Goal: Contribute content

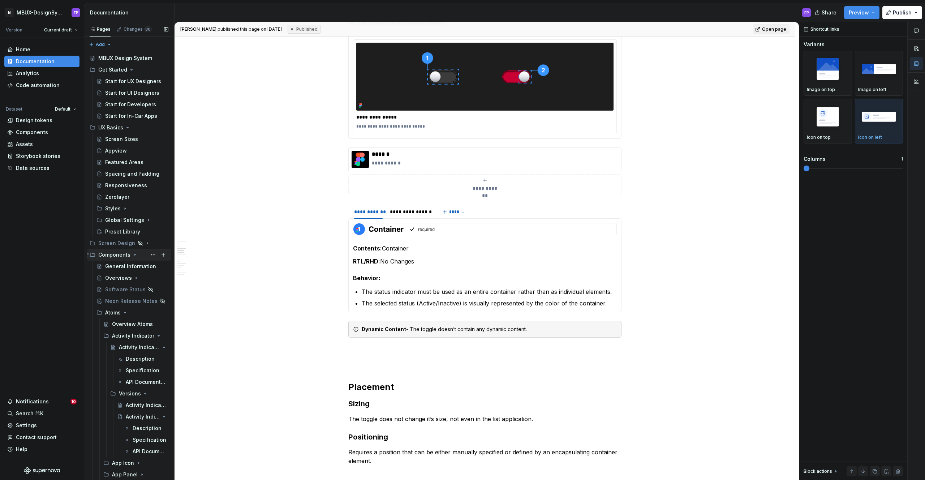
click at [134, 254] on icon "Page tree" at bounding box center [135, 254] width 2 height 1
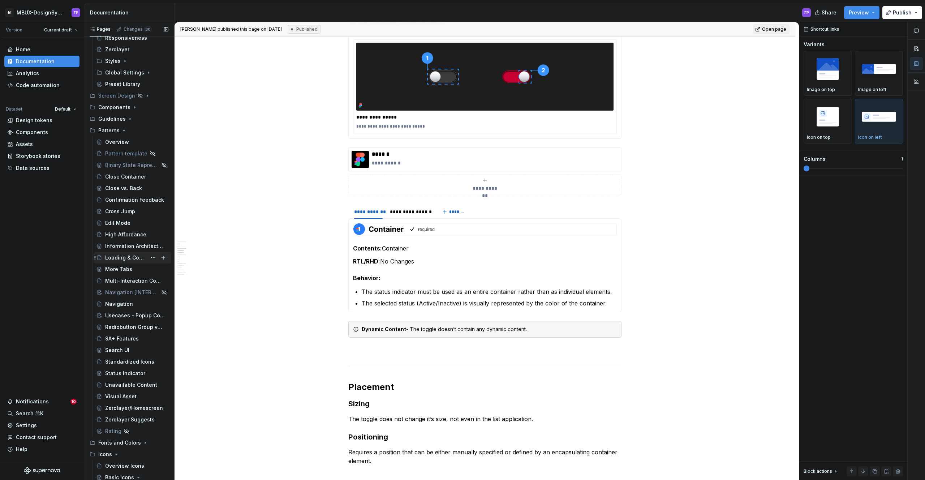
scroll to position [149, 0]
click at [122, 290] on div "Navigation [INTERNAL]" at bounding box center [122, 291] width 34 height 7
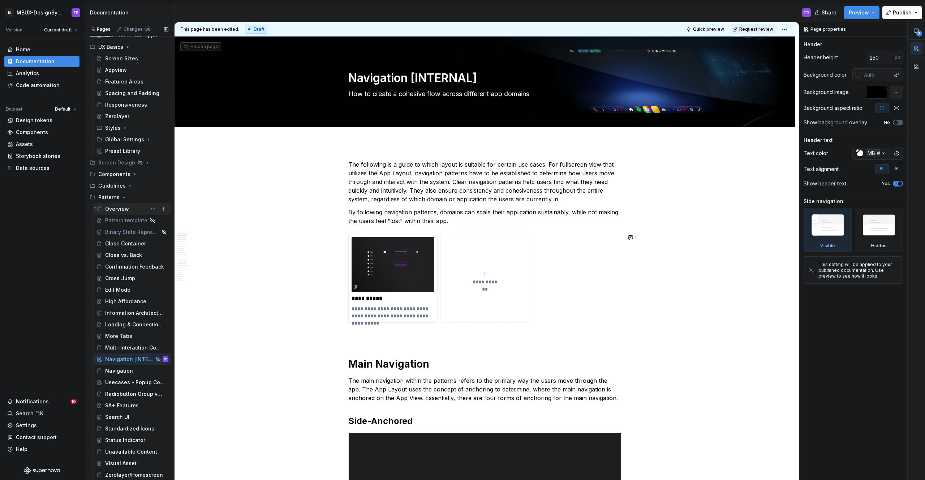
scroll to position [79, 0]
click at [116, 221] on div "Pattern template" at bounding box center [122, 221] width 34 height 7
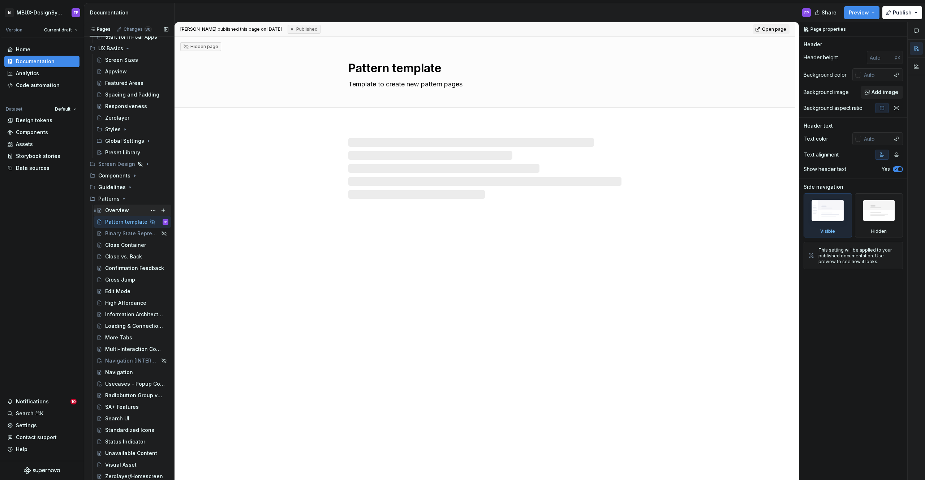
click at [116, 211] on div "Overview" at bounding box center [117, 210] width 24 height 7
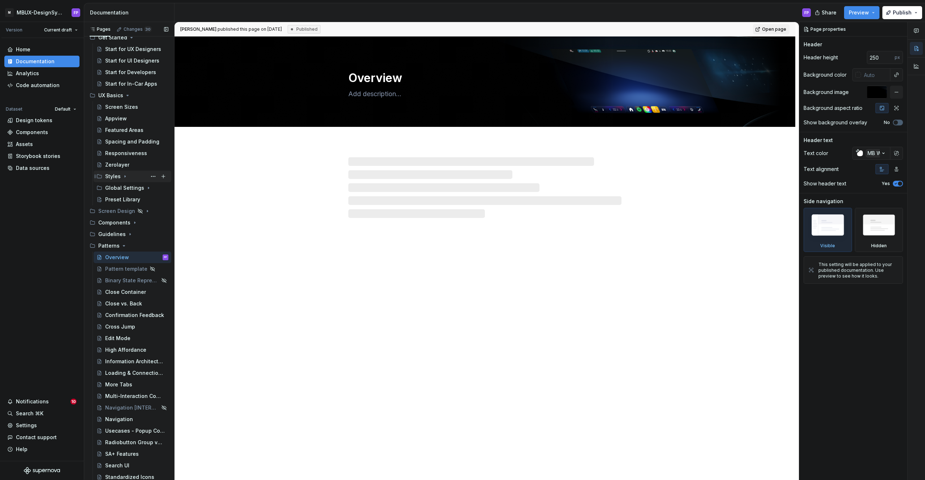
scroll to position [40, 0]
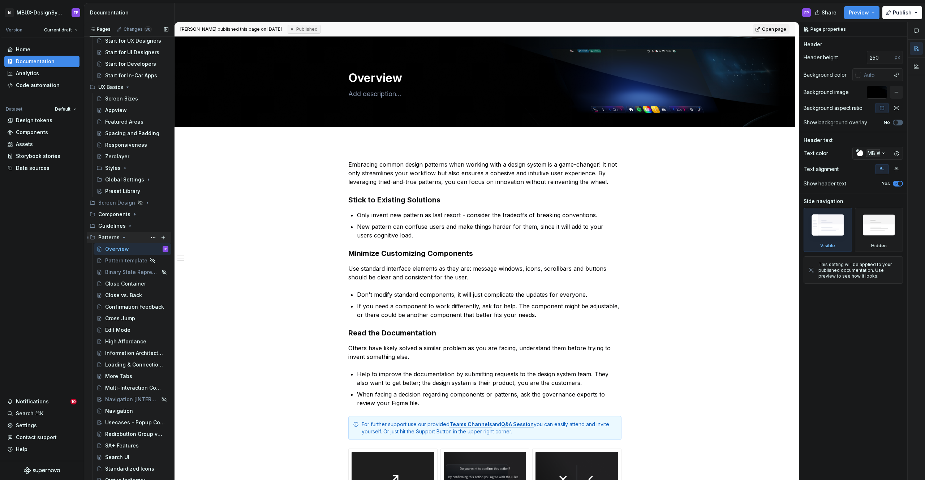
click at [121, 238] on icon "Page tree" at bounding box center [124, 238] width 6 height 6
click at [116, 260] on icon "Page tree" at bounding box center [117, 260] width 2 height 1
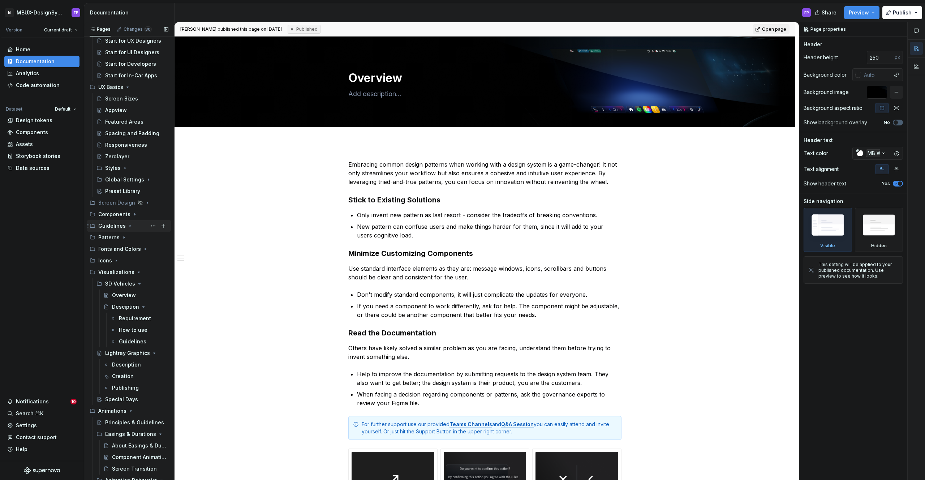
click at [127, 227] on icon "Page tree" at bounding box center [130, 226] width 6 height 6
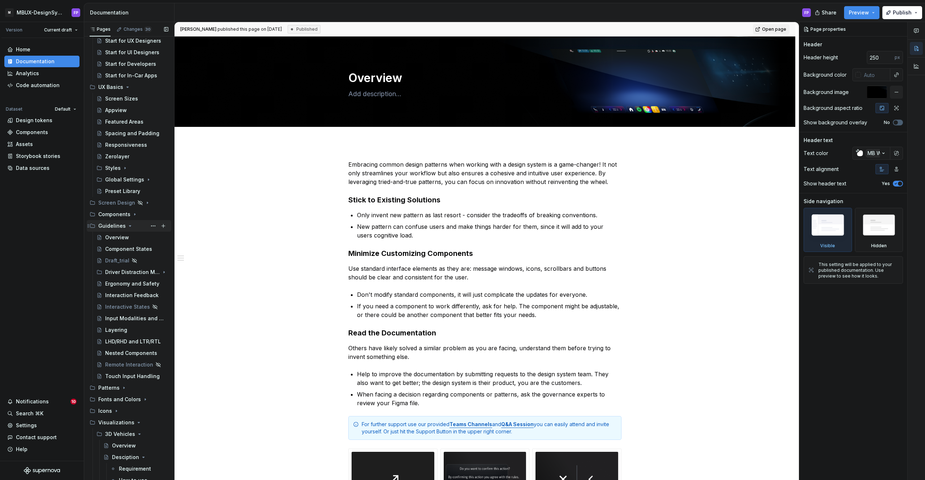
click at [127, 227] on icon "Page tree" at bounding box center [130, 226] width 6 height 6
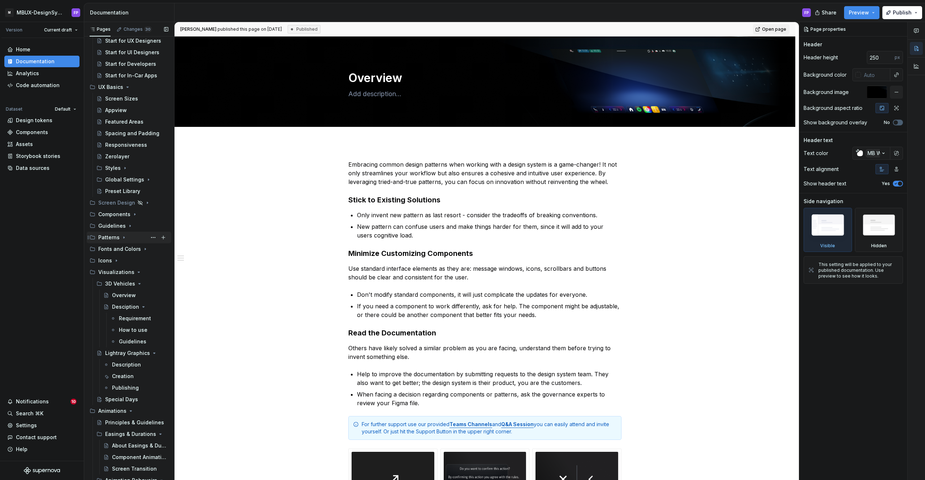
click at [124, 237] on icon "Page tree" at bounding box center [124, 238] width 1 height 2
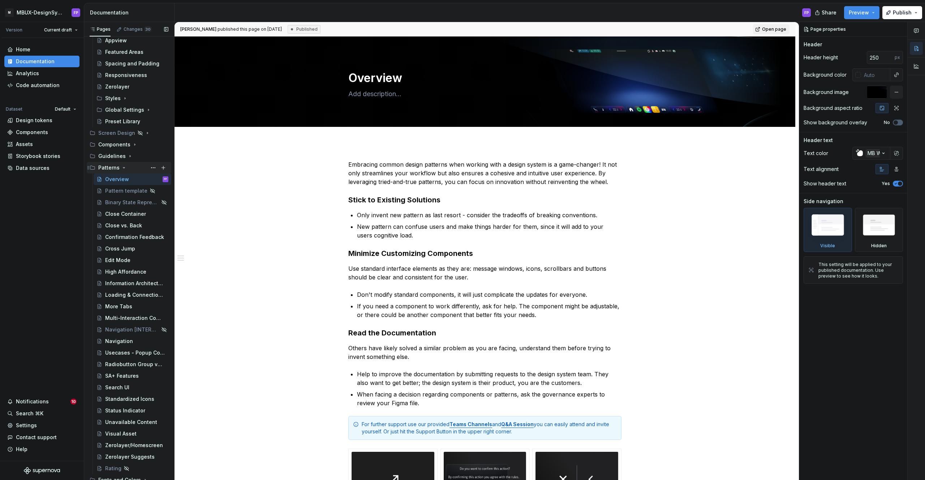
scroll to position [111, 0]
click at [128, 315] on div "Multi-Interaction Components" at bounding box center [126, 317] width 42 height 7
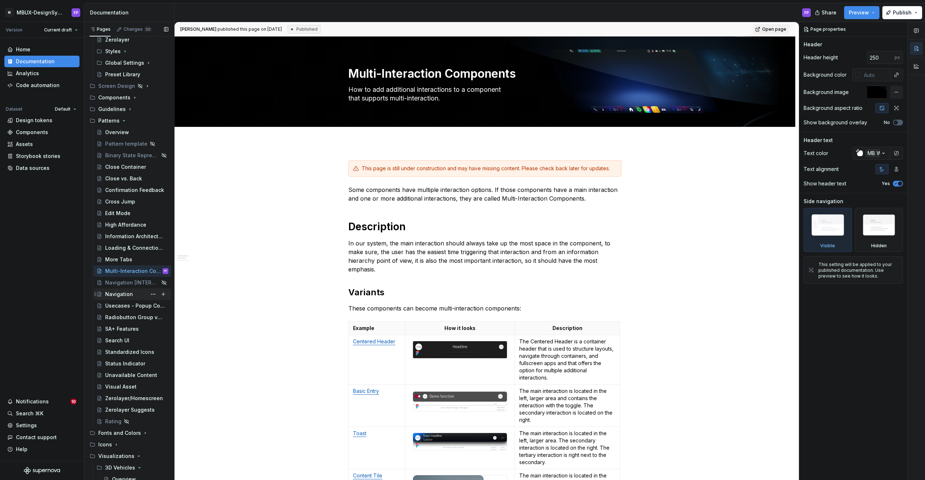
scroll to position [166, 0]
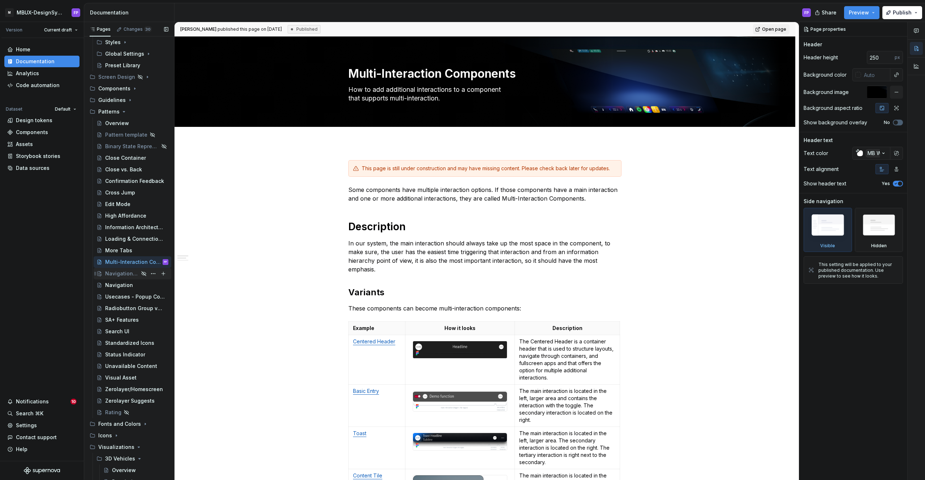
click at [114, 275] on div "Navigation [INTERNAL]" at bounding box center [122, 273] width 34 height 7
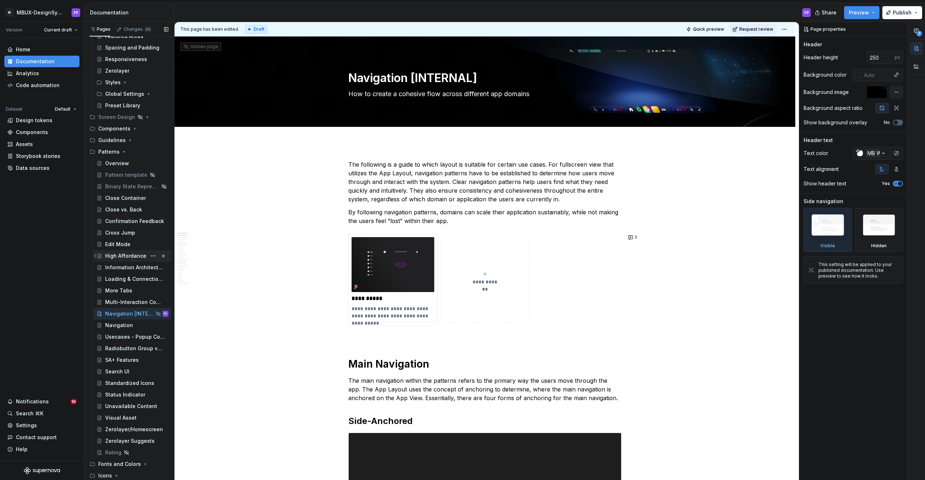
scroll to position [118, 0]
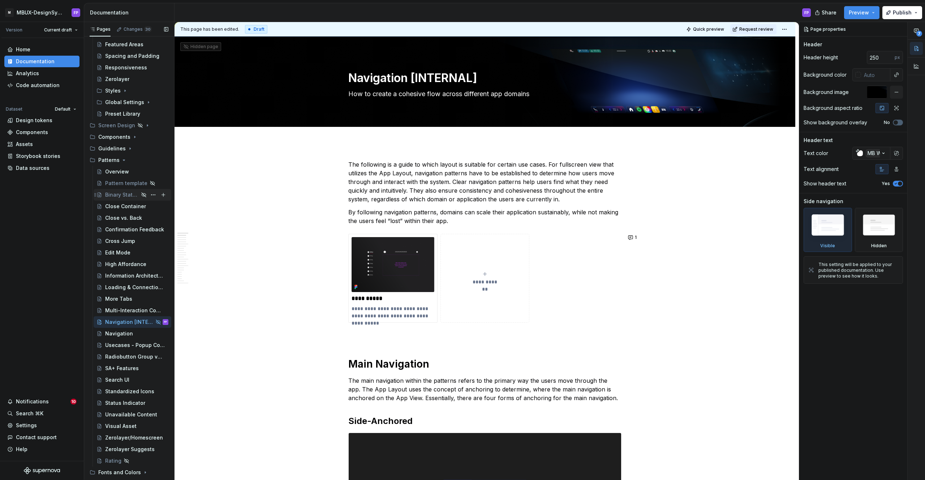
click at [122, 196] on div "Binary State Representations" at bounding box center [122, 194] width 34 height 7
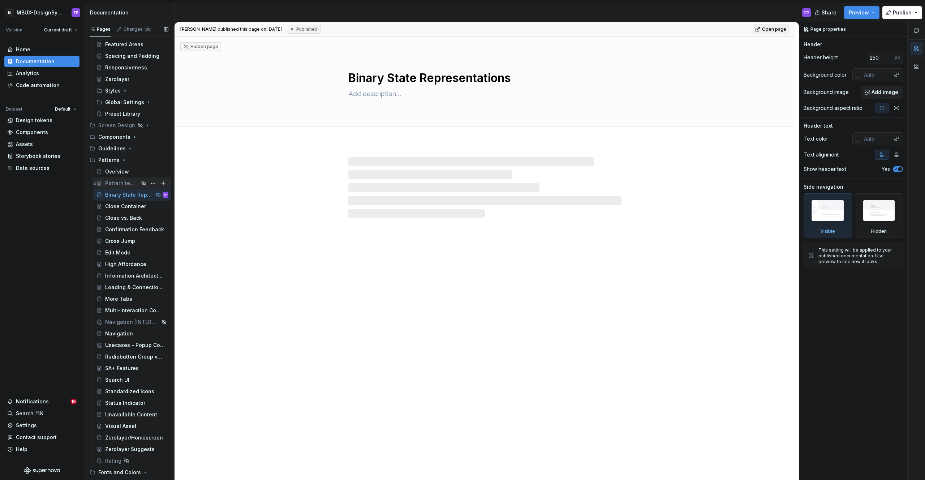
click at [122, 181] on div "Pattern template" at bounding box center [122, 183] width 34 height 7
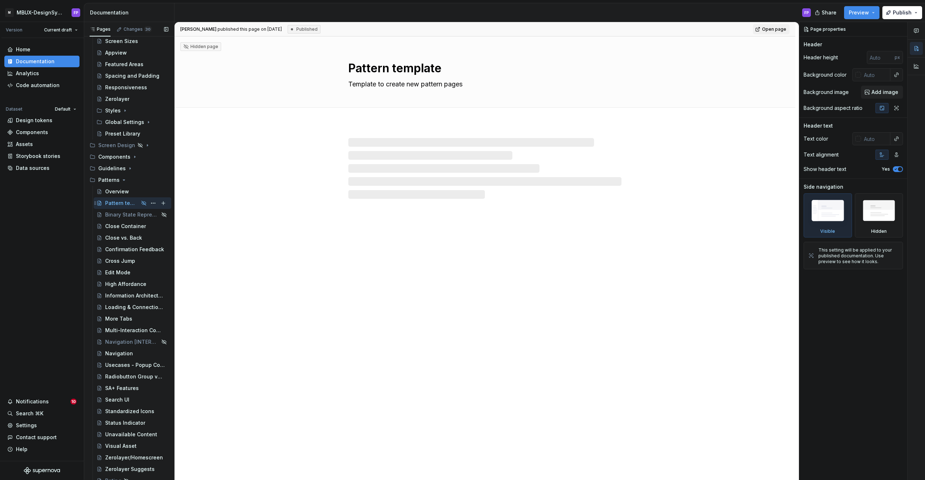
scroll to position [98, 0]
click at [113, 144] on div "Screen Design" at bounding box center [114, 145] width 33 height 7
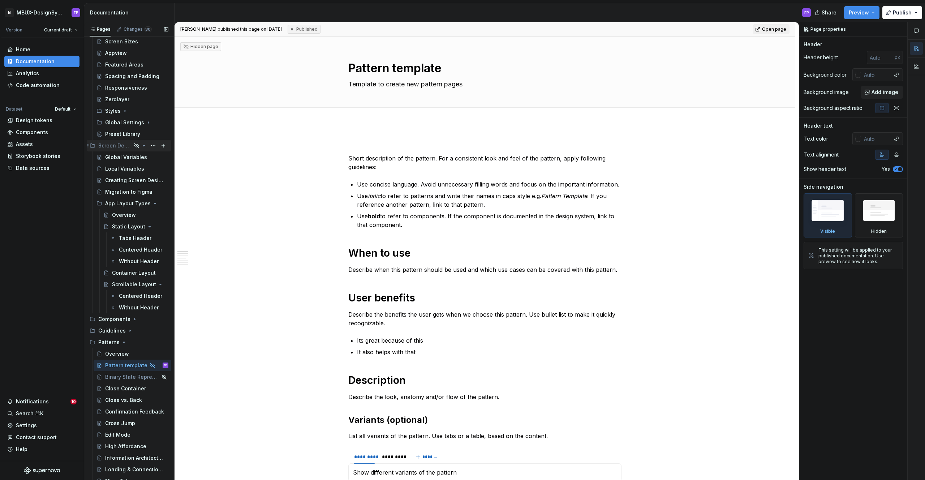
click at [113, 144] on div "Screen Design" at bounding box center [114, 145] width 33 height 7
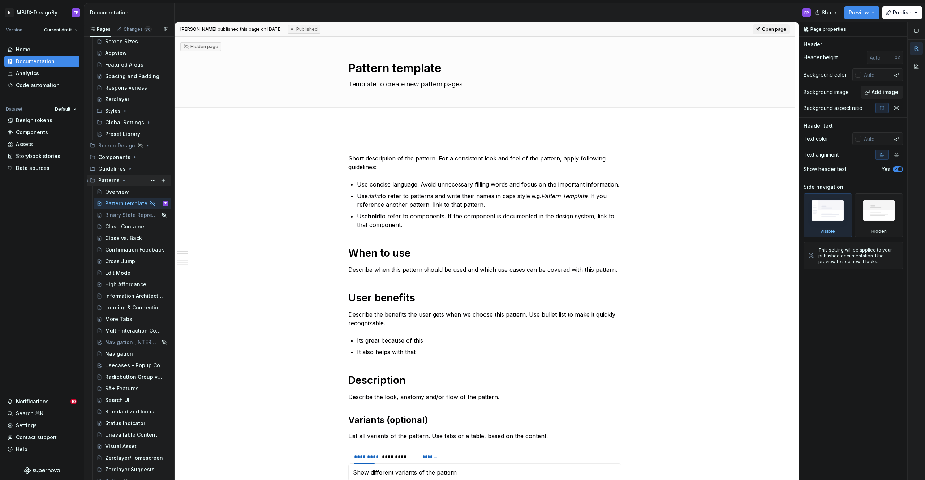
click at [119, 181] on div "Patterns" at bounding box center [133, 180] width 70 height 10
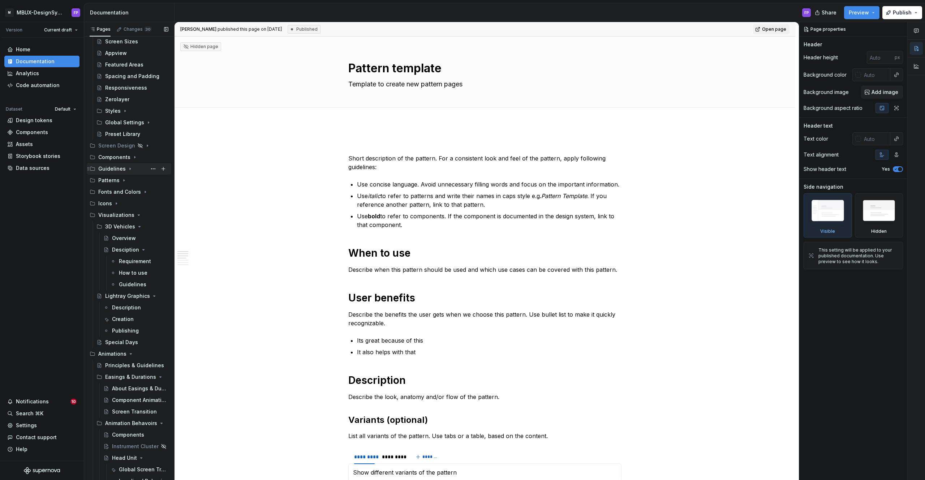
click at [123, 168] on div "Guidelines" at bounding box center [111, 168] width 27 height 7
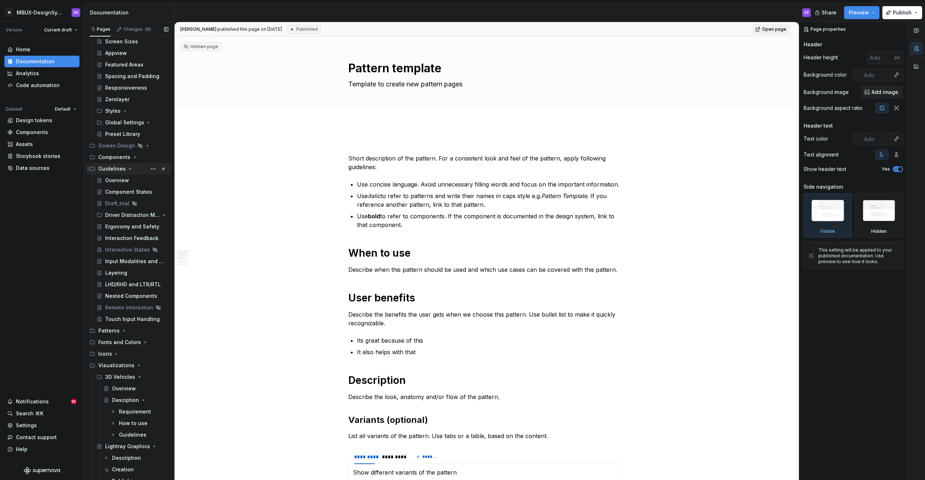
click at [123, 168] on div "Guidelines" at bounding box center [111, 168] width 27 height 7
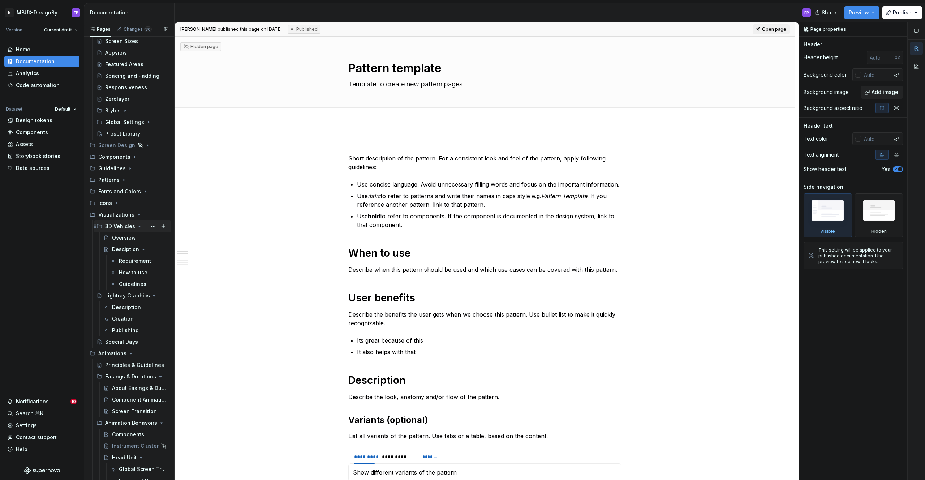
click at [137, 227] on icon "Page tree" at bounding box center [140, 226] width 6 height 6
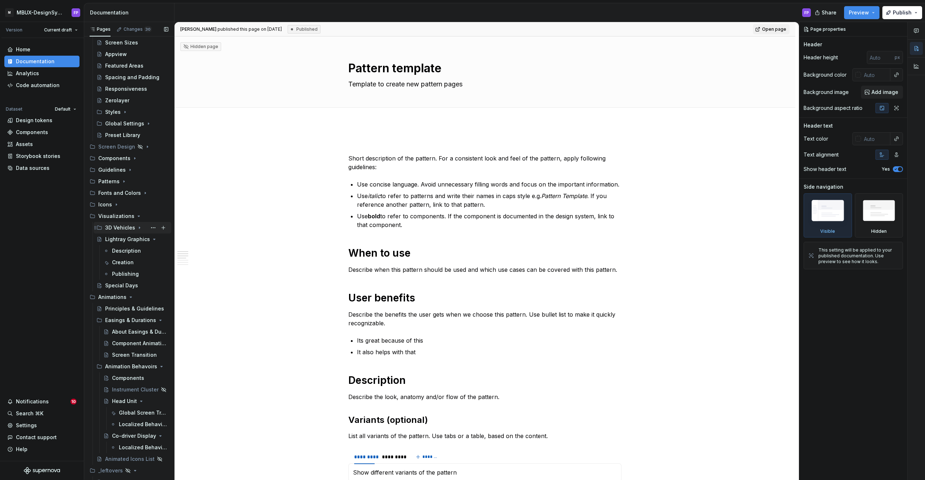
click at [137, 226] on icon "Page tree" at bounding box center [140, 228] width 6 height 6
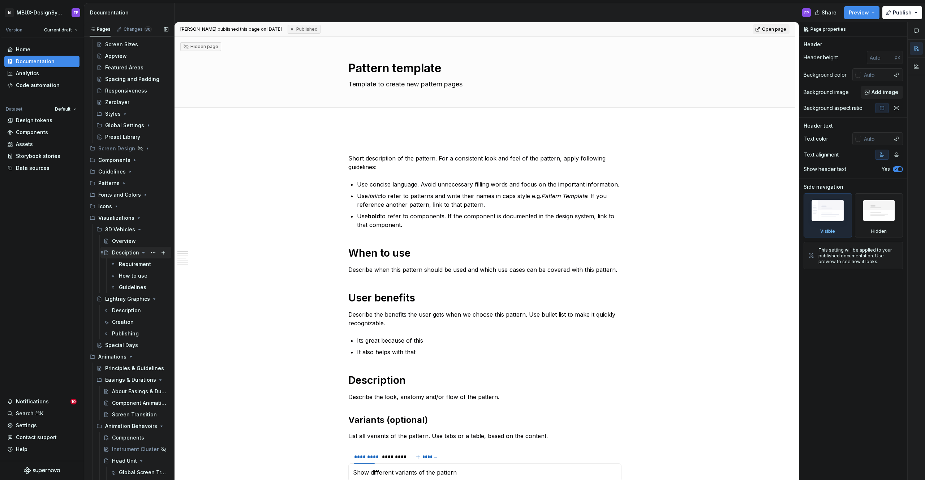
click at [141, 253] on icon "Page tree" at bounding box center [144, 253] width 6 height 6
click at [141, 265] on icon "Page tree" at bounding box center [144, 265] width 6 height 6
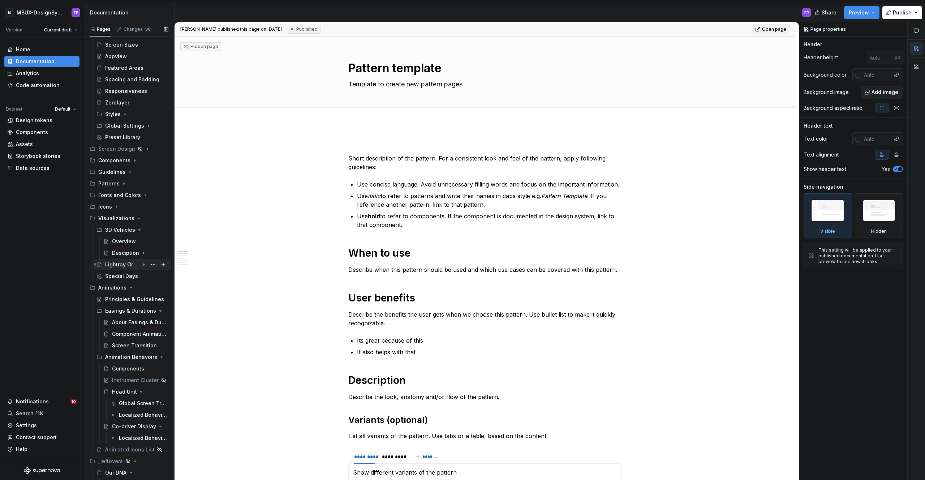
scroll to position [93, 0]
click at [138, 227] on div "3D Vehicles" at bounding box center [136, 231] width 63 height 10
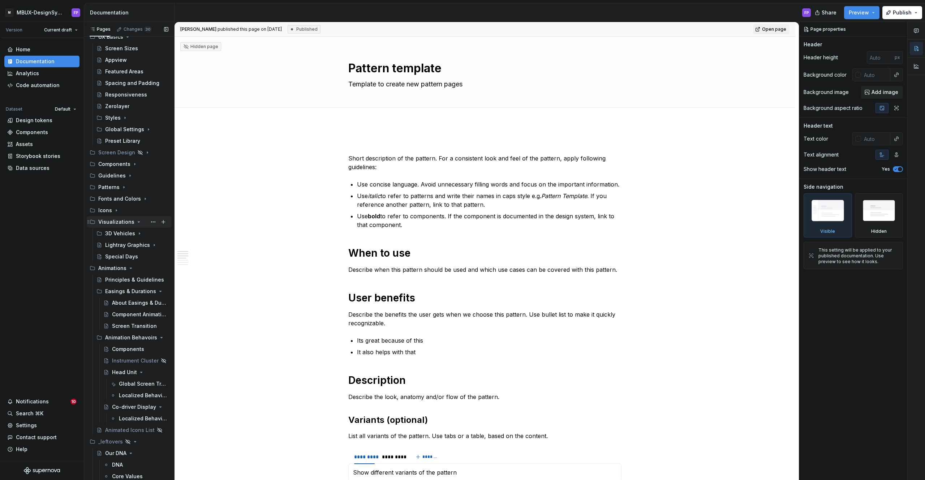
click at [137, 222] on icon "Page tree" at bounding box center [139, 222] width 6 height 6
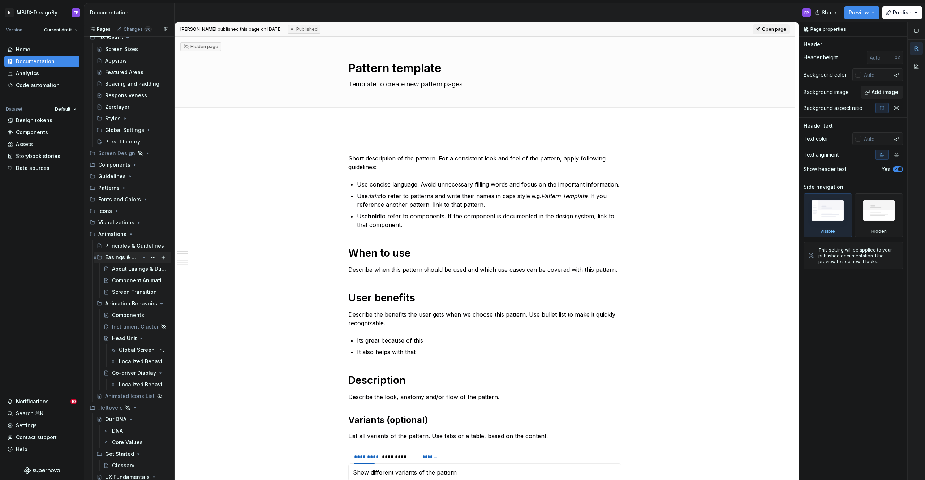
click at [142, 259] on icon "Page tree" at bounding box center [144, 257] width 6 height 6
click at [141, 306] on icon "Page tree" at bounding box center [141, 305] width 6 height 6
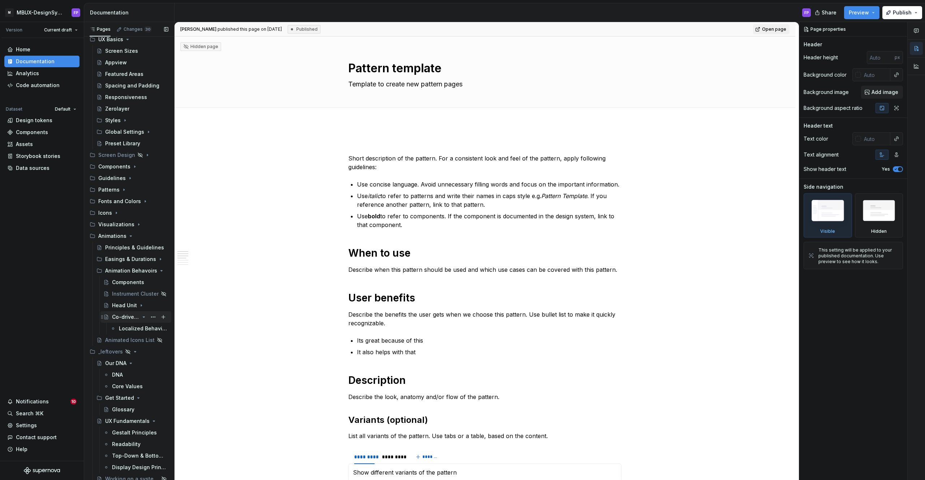
click at [141, 319] on icon "Page tree" at bounding box center [144, 317] width 6 height 6
click at [138, 272] on div "Animation Behavoirs" at bounding box center [122, 272] width 34 height 7
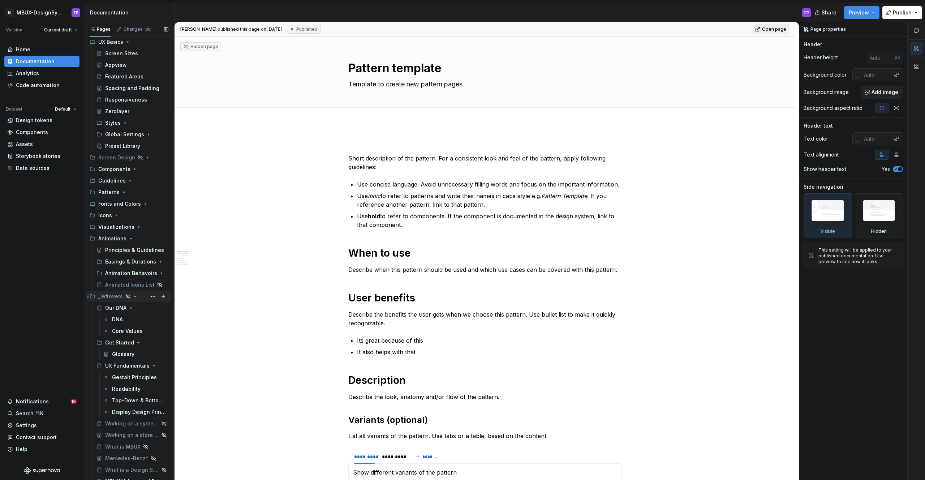
click at [133, 296] on icon "Page tree" at bounding box center [135, 296] width 6 height 6
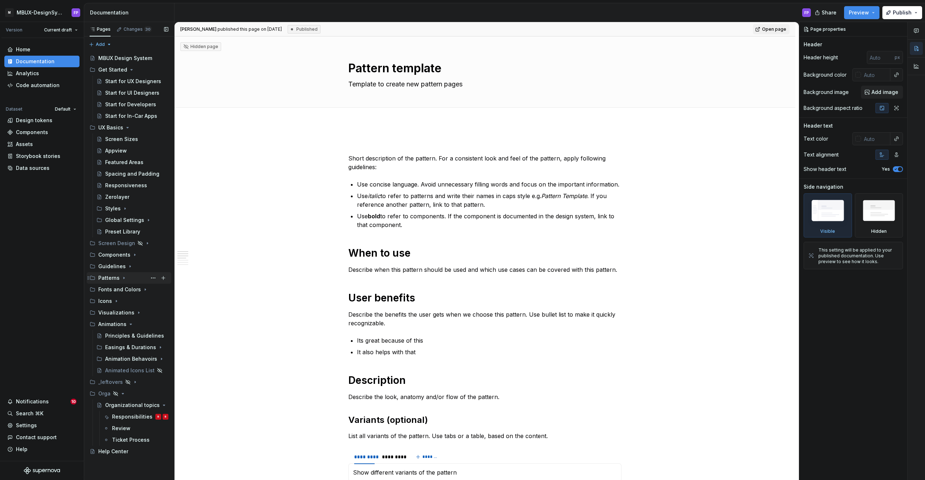
scroll to position [0, 0]
click at [130, 252] on div "Components" at bounding box center [133, 255] width 70 height 10
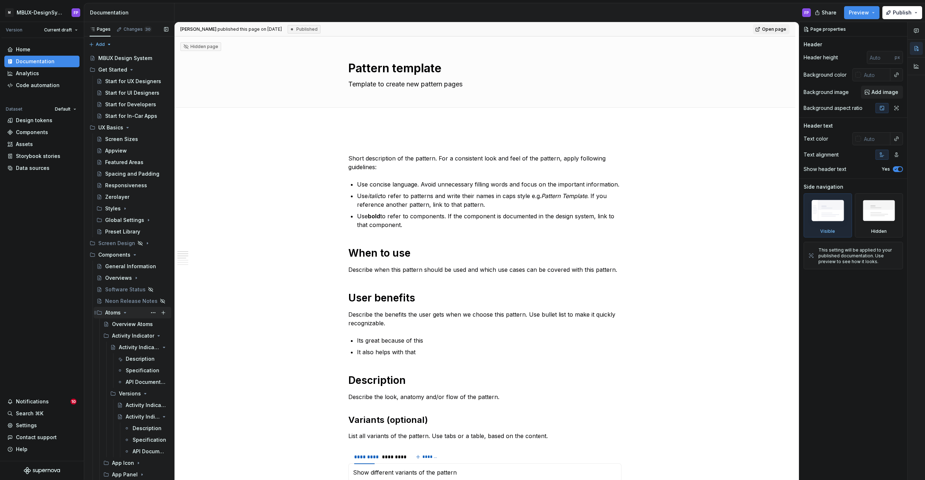
scroll to position [1, 0]
click at [142, 346] on icon "Page tree" at bounding box center [144, 346] width 6 height 6
click at [143, 358] on icon "Page tree" at bounding box center [144, 358] width 6 height 6
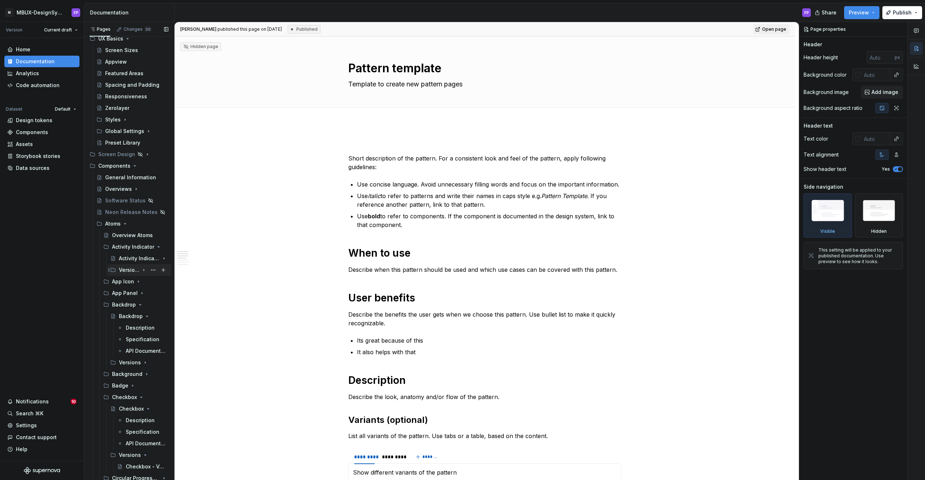
scroll to position [126, 0]
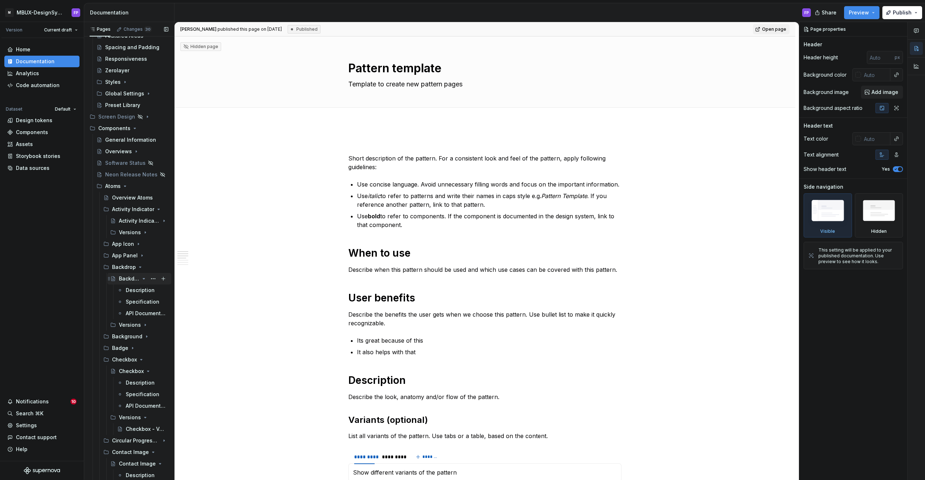
drag, startPoint x: 143, startPoint y: 280, endPoint x: 141, endPoint y: 275, distance: 5.5
click at [142, 280] on icon "Page tree" at bounding box center [144, 279] width 6 height 6
click at [138, 268] on icon "Page tree" at bounding box center [140, 267] width 6 height 6
click at [141, 314] on icon "Page tree" at bounding box center [144, 313] width 6 height 6
click at [138, 302] on icon "Page tree" at bounding box center [141, 302] width 6 height 6
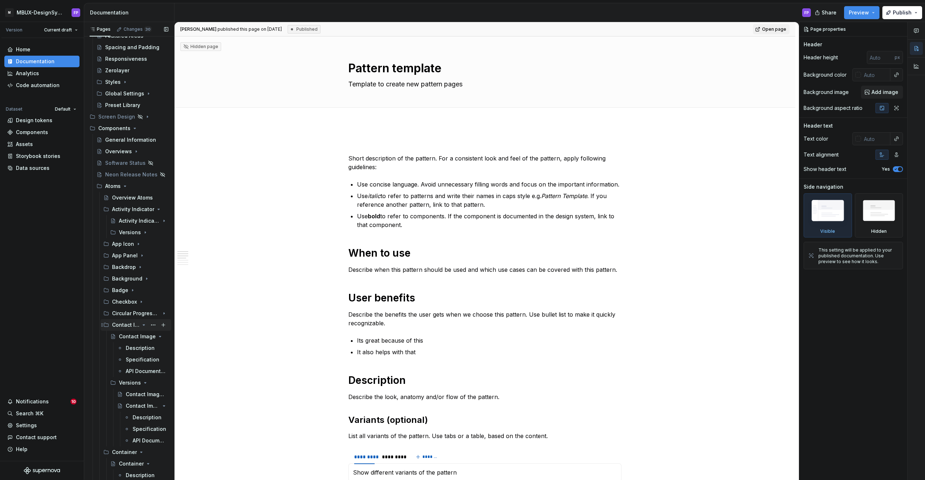
click at [141, 325] on icon "Page tree" at bounding box center [144, 325] width 6 height 6
click at [138, 338] on button "Page tree" at bounding box center [141, 337] width 6 height 6
click at [133, 347] on icon "Page tree" at bounding box center [133, 348] width 1 height 2
click at [133, 373] on div "Versions" at bounding box center [129, 371] width 21 height 7
click at [137, 357] on icon "Page tree" at bounding box center [140, 360] width 6 height 6
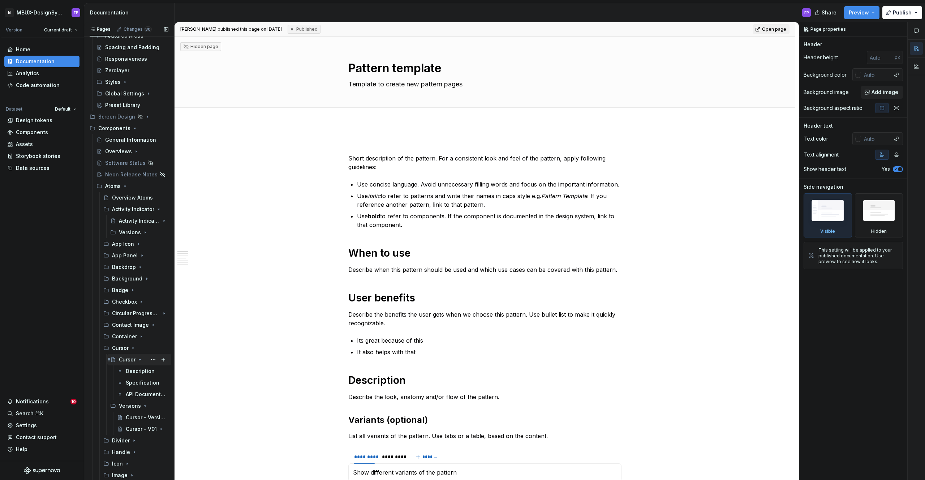
click at [129, 357] on div "Cursor" at bounding box center [127, 359] width 17 height 7
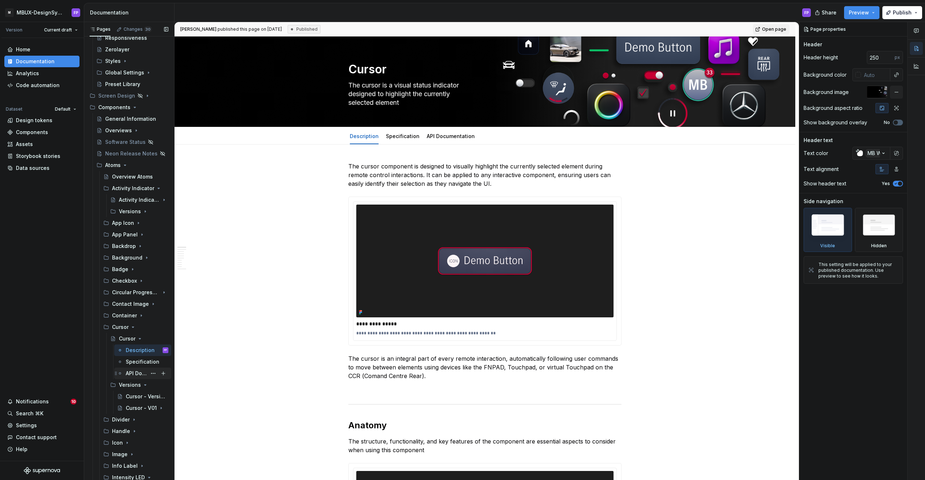
scroll to position [148, 0]
click at [138, 397] on div "Cursor - Versions" at bounding box center [136, 395] width 21 height 7
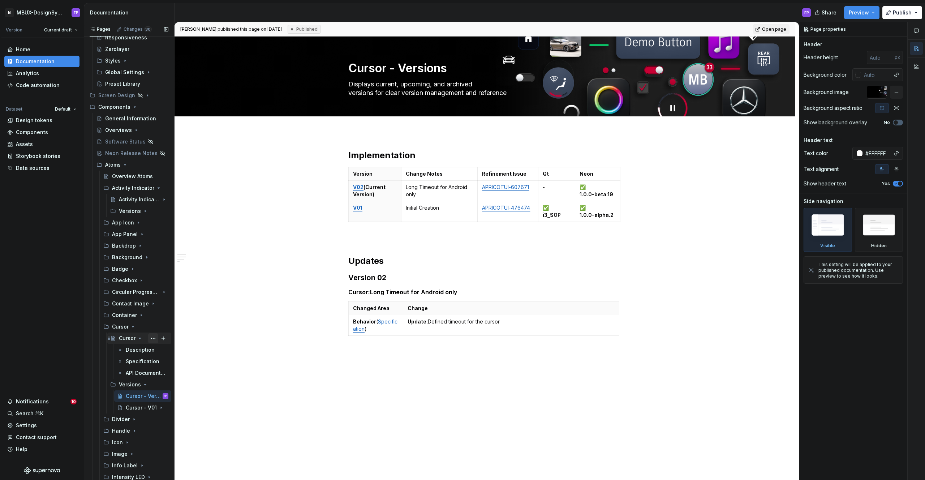
click at [154, 338] on button "Page tree" at bounding box center [153, 338] width 10 height 10
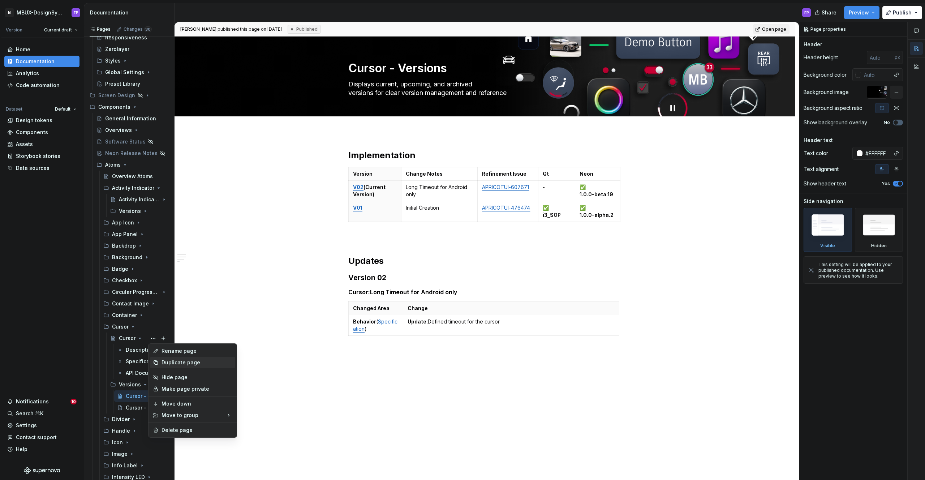
click at [167, 365] on div "Duplicate page" at bounding box center [197, 362] width 71 height 7
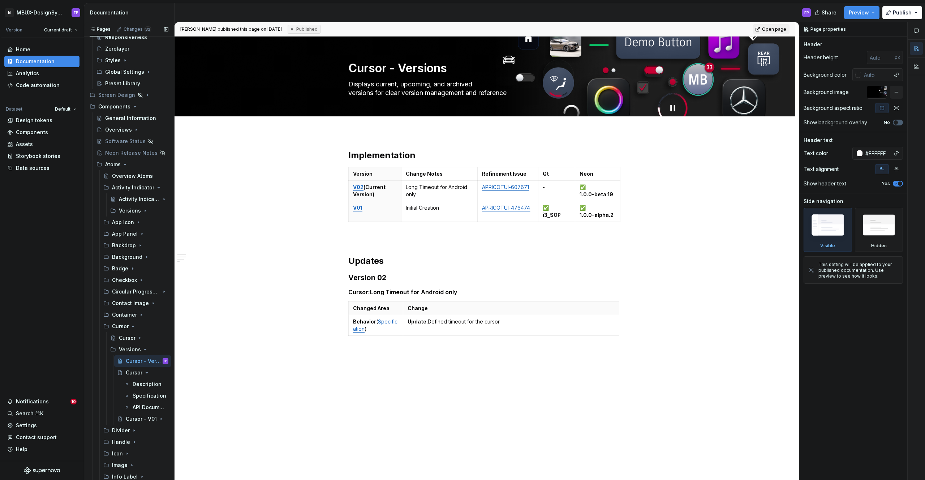
scroll to position [0, 0]
click at [132, 373] on div "Cursor" at bounding box center [133, 372] width 14 height 7
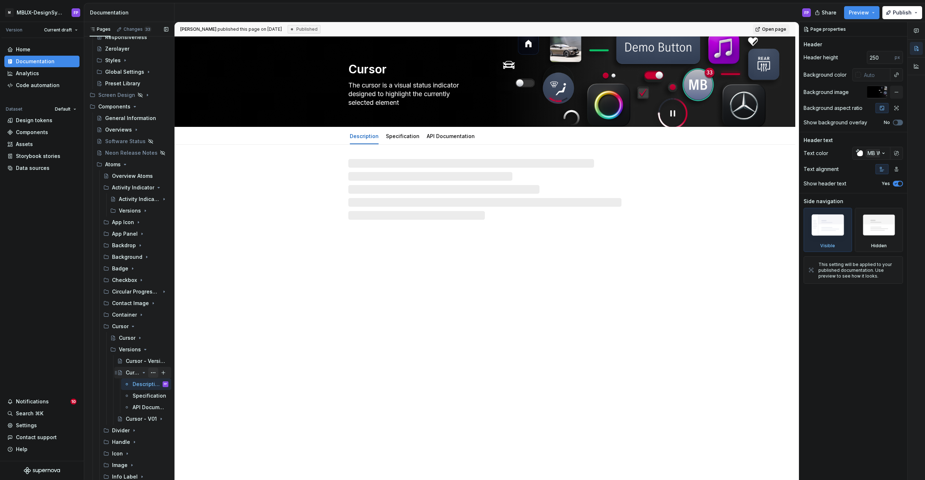
click at [153, 372] on button "Page tree" at bounding box center [153, 373] width 10 height 10
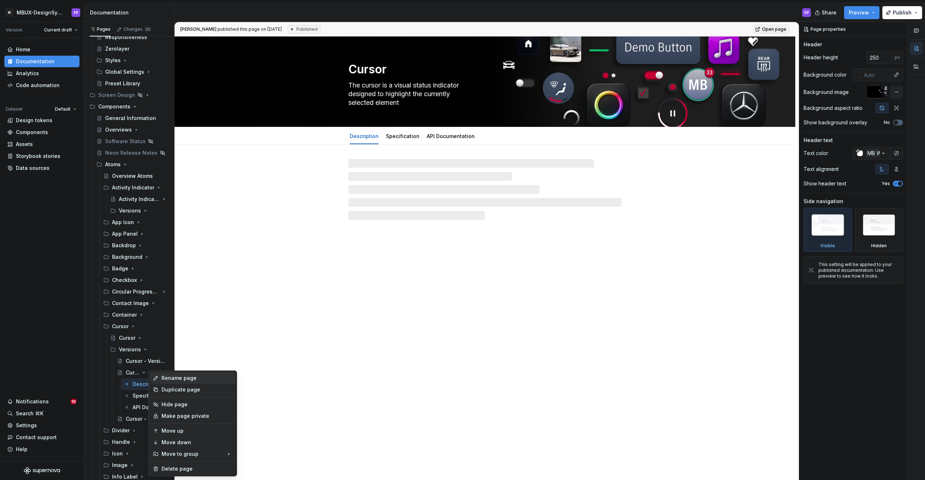
type textarea "*"
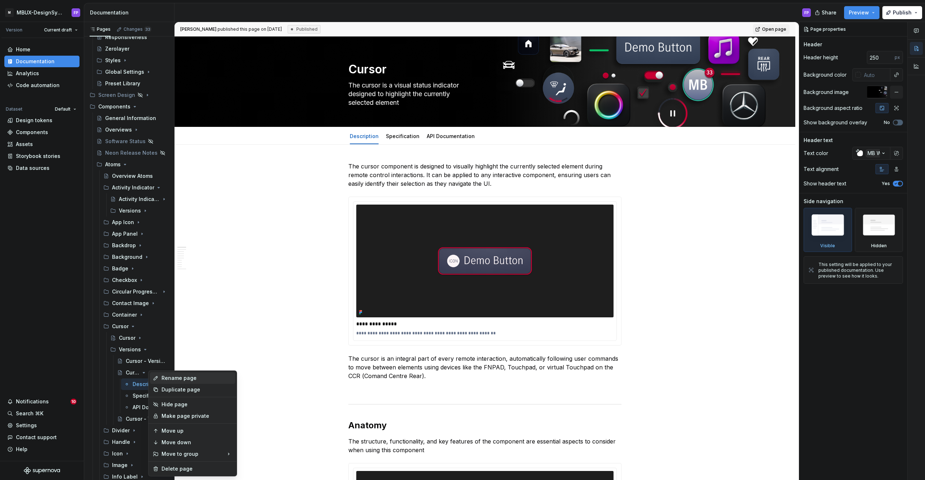
click at [166, 379] on div "Rename page" at bounding box center [197, 377] width 71 height 7
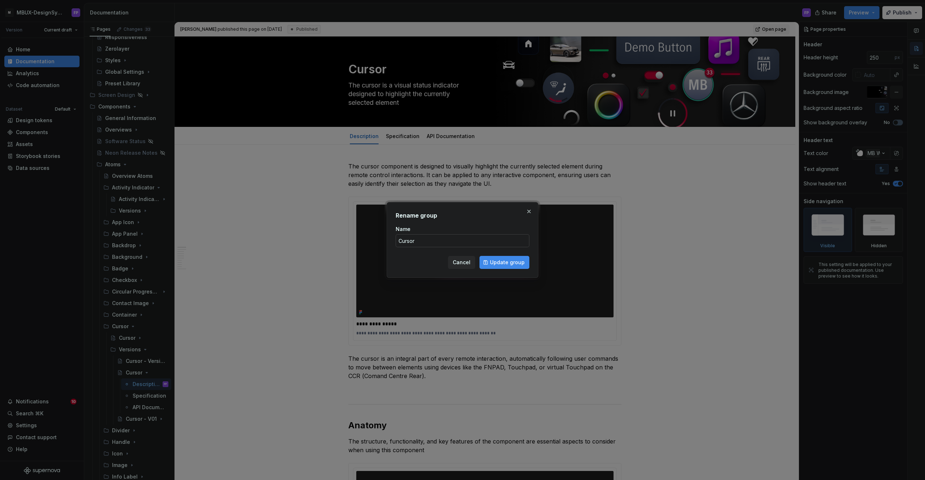
click at [441, 241] on input "Cursor" at bounding box center [463, 240] width 134 height 13
type input "Cursor - V"
type textarea "*"
type input "Cursor - V02"
click button "Update group" at bounding box center [505, 262] width 50 height 13
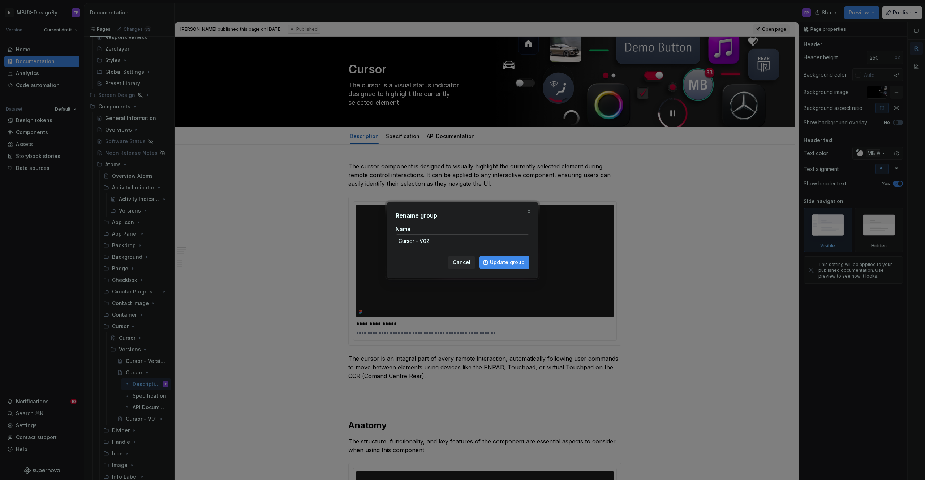
type textarea "*"
type textarea "Cursor - V02"
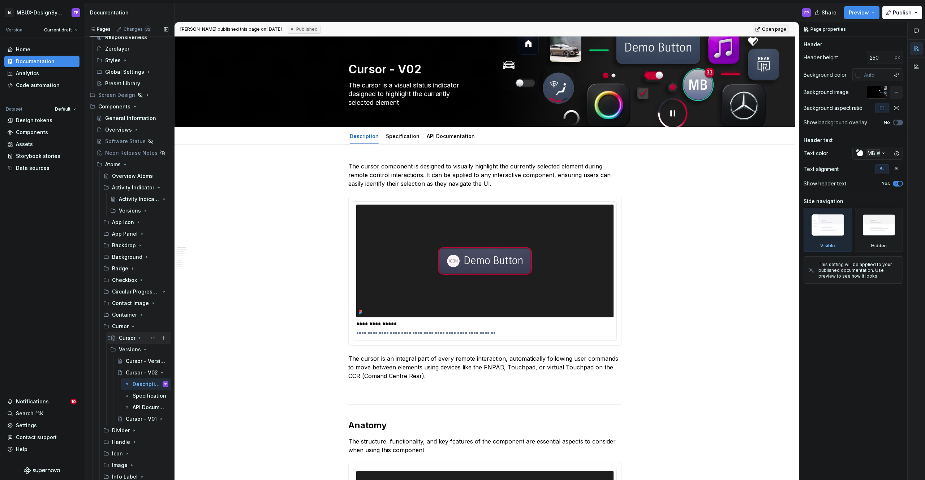
click at [132, 337] on div "Cursor" at bounding box center [127, 337] width 17 height 7
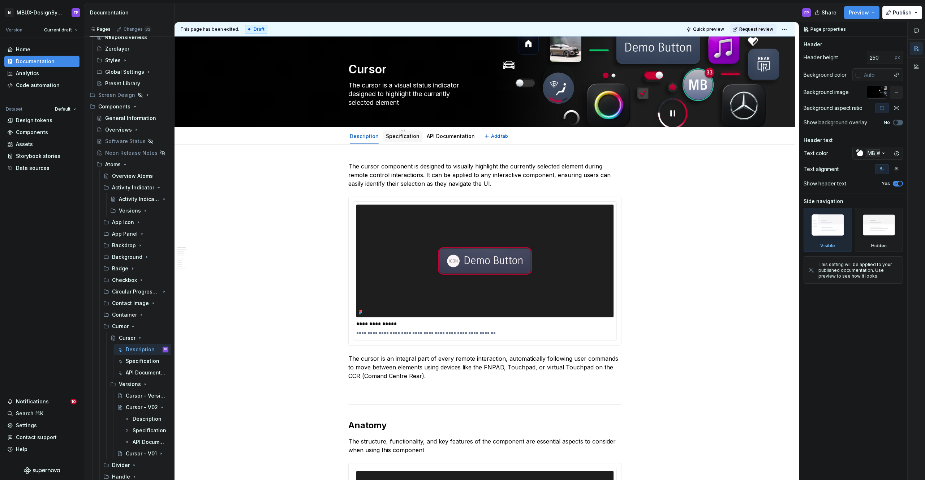
click at [401, 137] on link "Specification" at bounding box center [403, 136] width 34 height 6
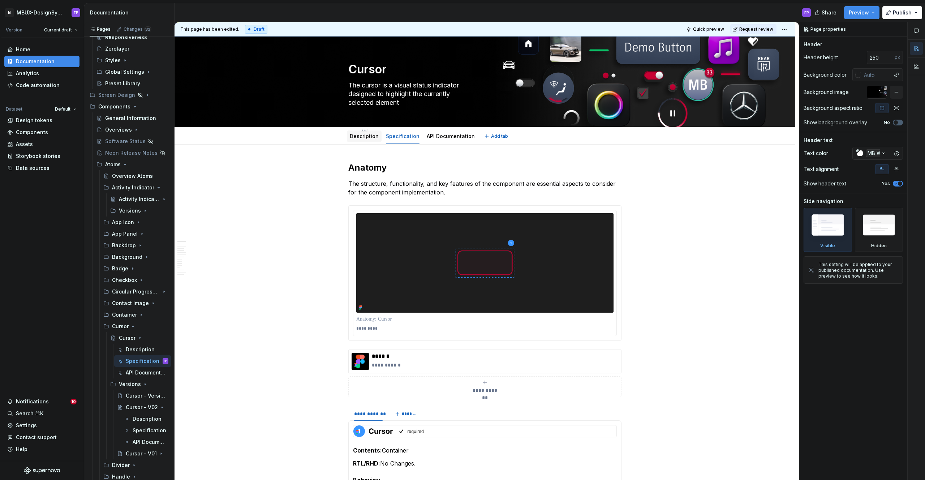
click at [360, 137] on link "Description" at bounding box center [364, 136] width 29 height 6
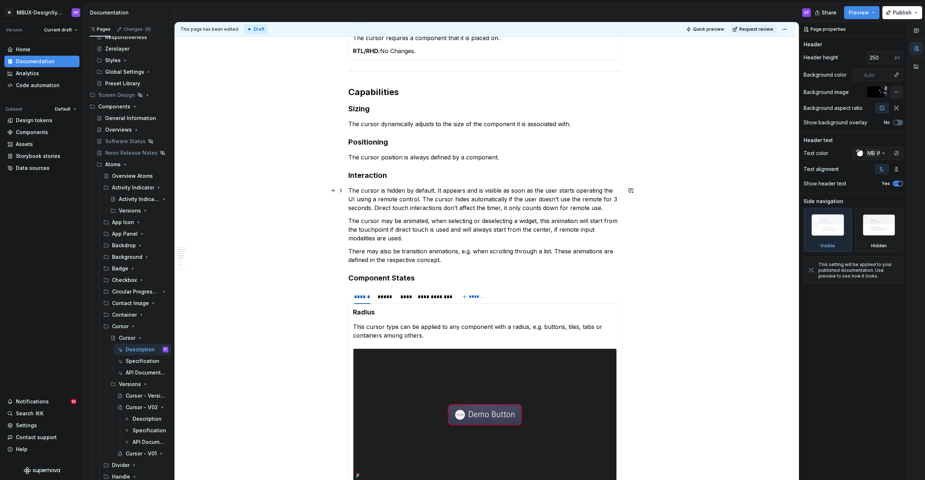
scroll to position [615, 0]
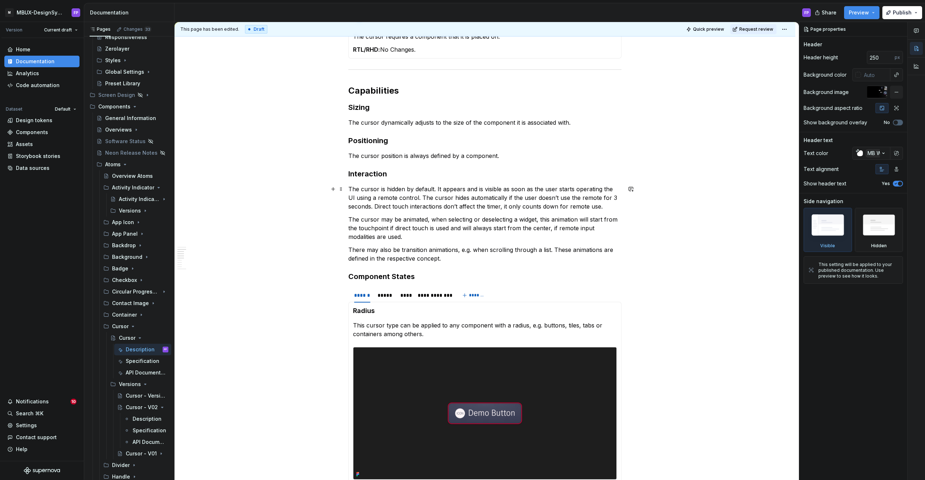
type textarea "*"
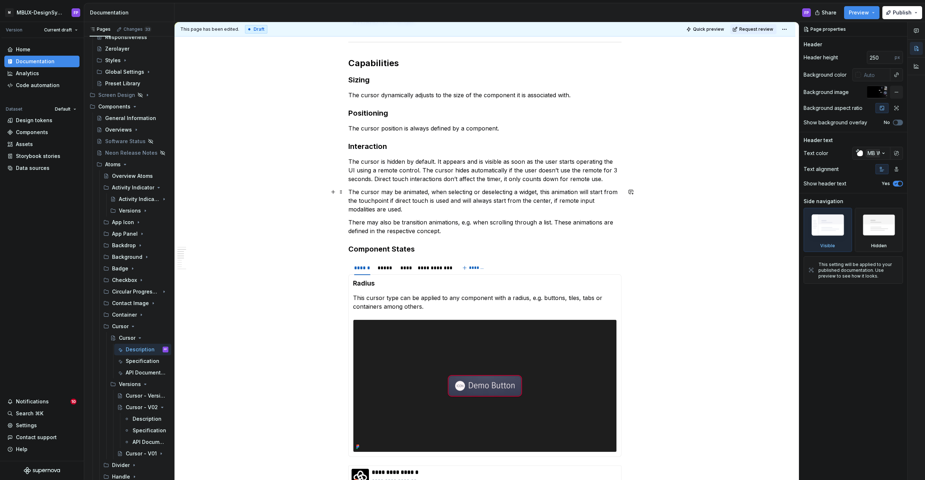
scroll to position [647, 0]
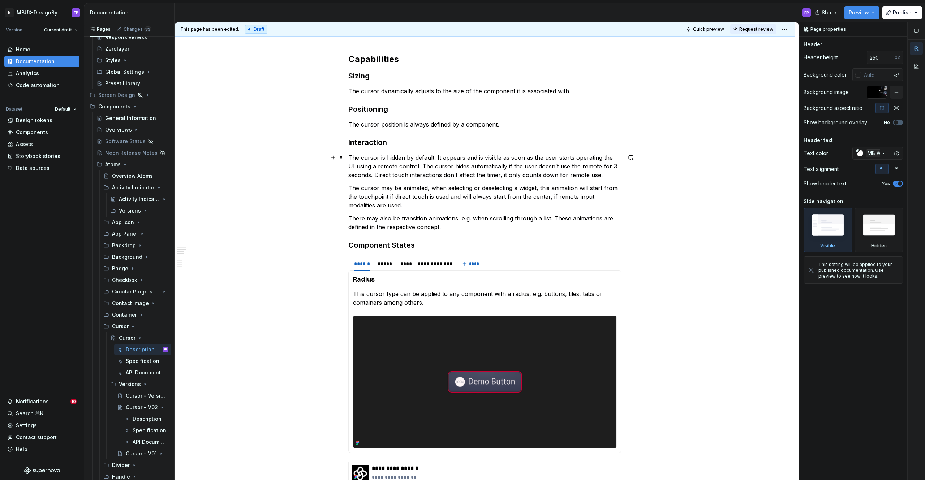
click at [389, 174] on p "The cursor is hidden by default. It appears and is visible as soon as the user …" at bounding box center [484, 166] width 273 height 26
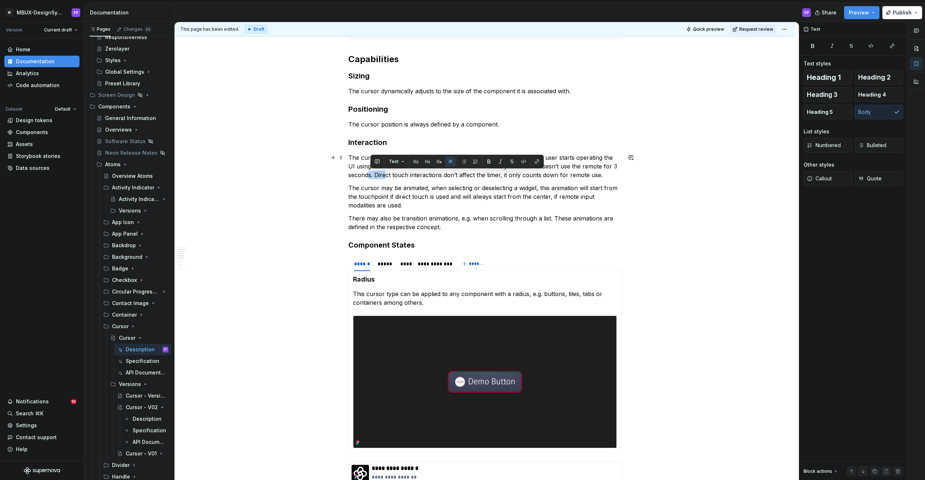
drag, startPoint x: 372, startPoint y: 174, endPoint x: 390, endPoint y: 173, distance: 18.4
click at [390, 173] on p "The cursor is hidden by default. It appears and is visible as soon as the user …" at bounding box center [484, 166] width 273 height 26
click at [391, 173] on p "The cursor is hidden by default. It appears and is visible as soon as the user …" at bounding box center [484, 166] width 273 height 26
drag, startPoint x: 376, startPoint y: 176, endPoint x: 609, endPoint y: 176, distance: 232.7
click at [609, 176] on p "The cursor is hidden by default. It appears and is visible as soon as the user …" at bounding box center [484, 166] width 273 height 26
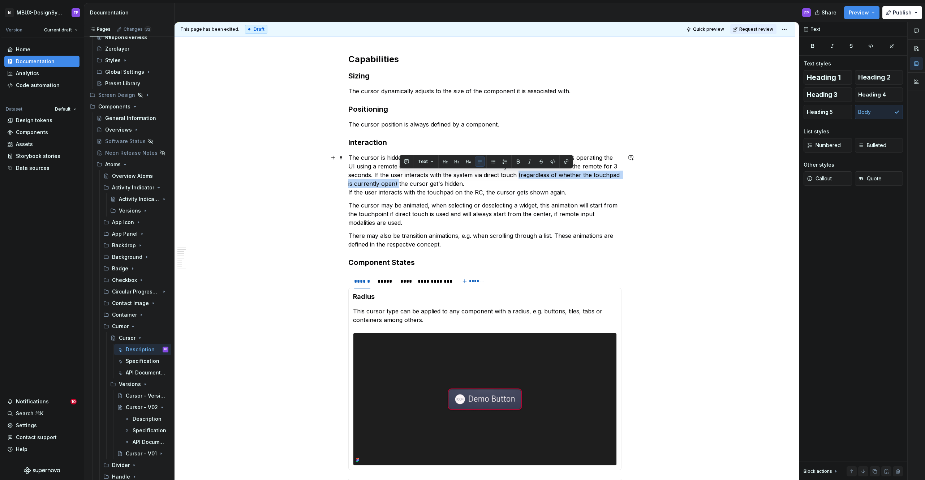
drag, startPoint x: 520, startPoint y: 176, endPoint x: 400, endPoint y: 186, distance: 120.1
click at [400, 186] on p "The cursor is hidden by default. It appears and is visible as soon as the user …" at bounding box center [484, 174] width 273 height 43
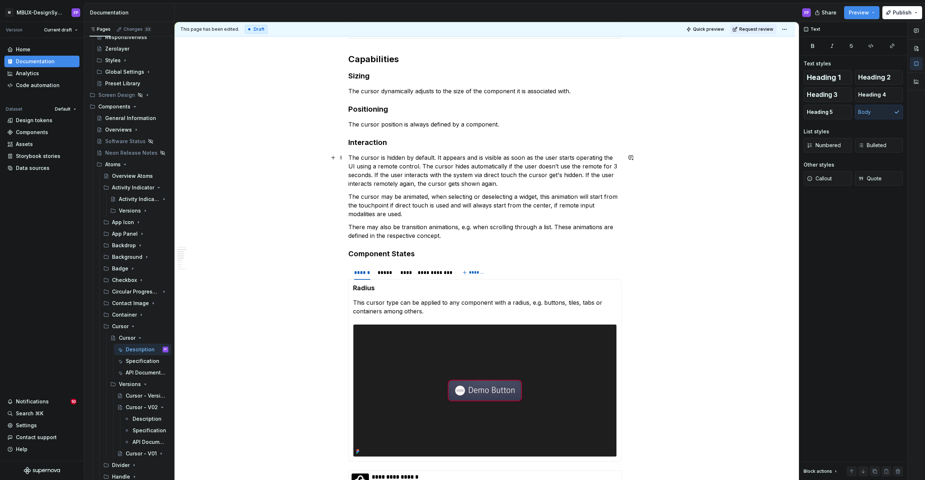
click at [592, 166] on p "The cursor is hidden by default. It appears and is visible as soon as the user …" at bounding box center [484, 170] width 273 height 35
click at [593, 166] on p "The cursor is hidden by default. It appears and is visible as soon as the user …" at bounding box center [484, 170] width 273 height 35
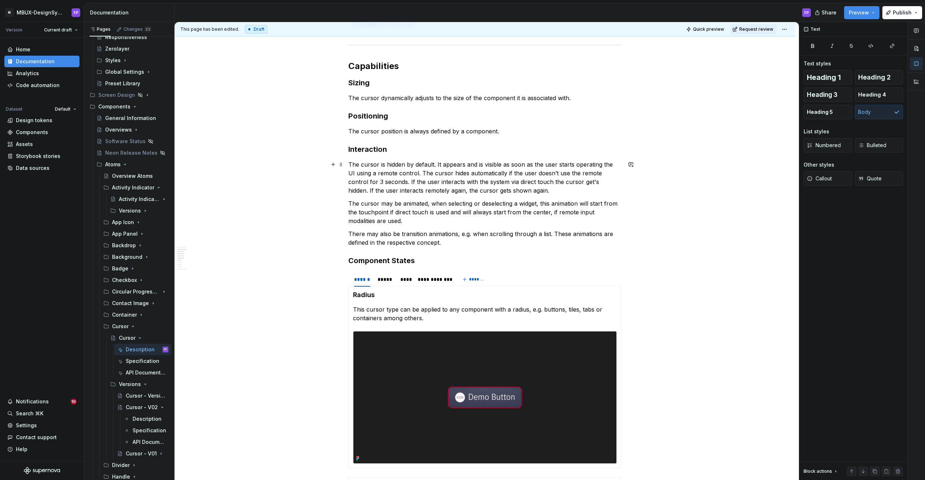
click at [531, 182] on p "The cursor is hidden by default. It appears and is visible as soon as the user …" at bounding box center [484, 177] width 273 height 35
click at [596, 183] on p "The cursor is hidden by default. It appears and is visible as soon as the user …" at bounding box center [484, 177] width 273 height 35
click at [598, 182] on p "The cursor is hidden by default. It appears and is visible as soon as the user …" at bounding box center [484, 177] width 273 height 35
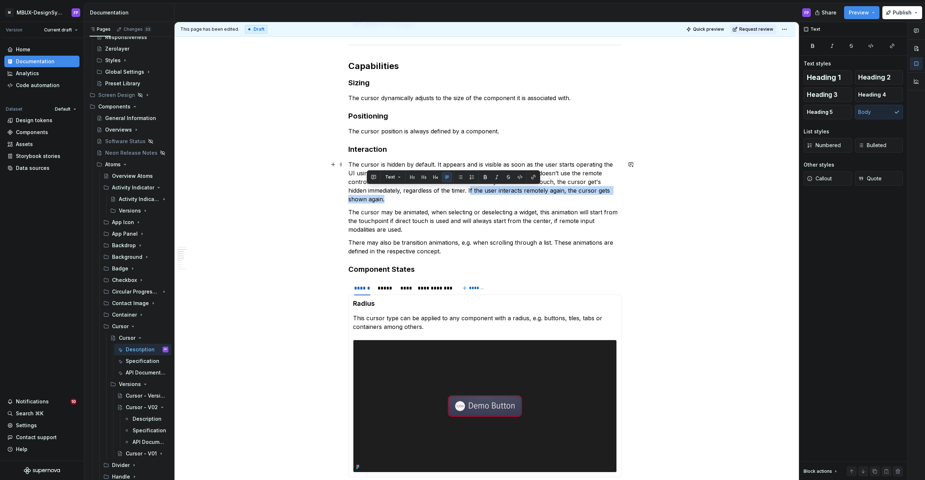
drag, startPoint x: 463, startPoint y: 200, endPoint x: 508, endPoint y: 192, distance: 45.1
click at [454, 190] on p "The cursor is hidden by default. It appears and is visible as soon as the user …" at bounding box center [484, 181] width 273 height 43
drag, startPoint x: 513, startPoint y: 192, endPoint x: 532, endPoint y: 193, distance: 19.5
click at [513, 192] on p "The cursor is hidden by default. It appears and is visible as soon as the user …" at bounding box center [484, 181] width 273 height 43
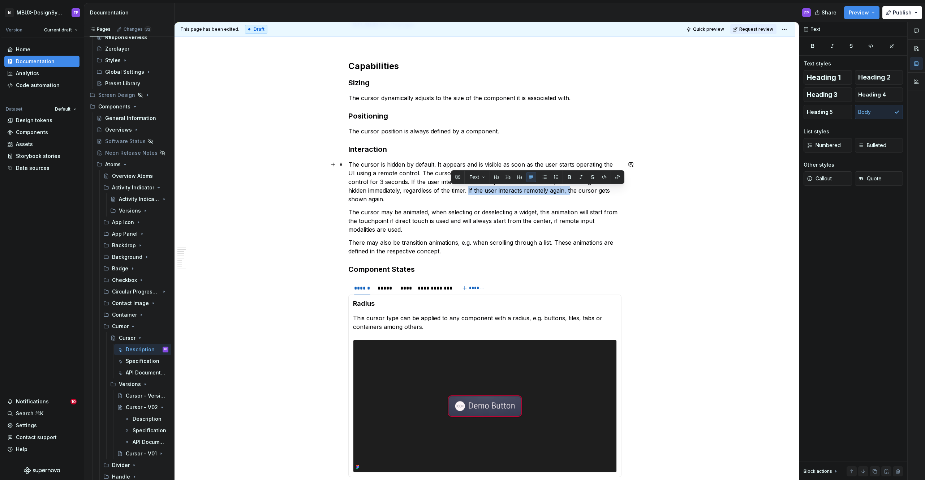
drag, startPoint x: 542, startPoint y: 192, endPoint x: 450, endPoint y: 194, distance: 92.2
click at [450, 194] on p "The cursor is hidden by default. It appears and is visible as soon as the user …" at bounding box center [484, 181] width 273 height 43
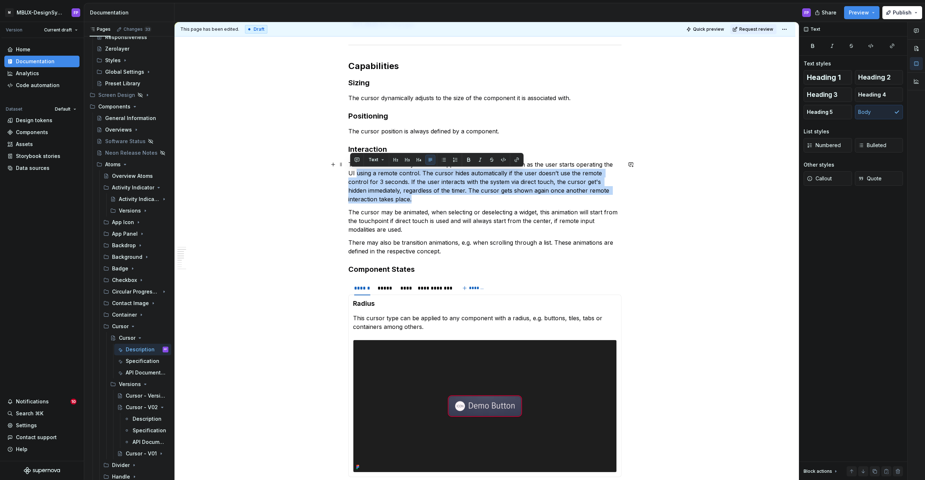
drag, startPoint x: 426, startPoint y: 196, endPoint x: 348, endPoint y: 168, distance: 82.4
click at [348, 169] on div "**********" at bounding box center [485, 212] width 621 height 1415
click at [290, 162] on div "**********" at bounding box center [485, 212] width 621 height 1415
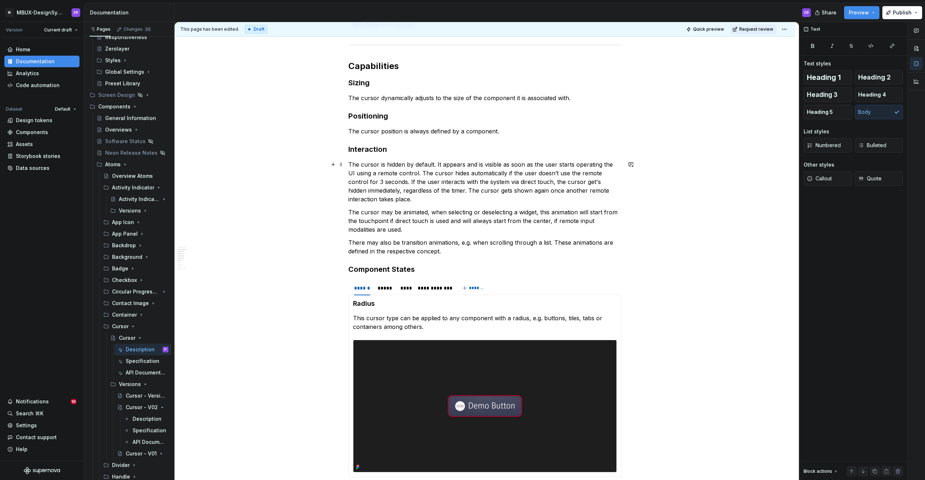
click at [410, 199] on p "The cursor is hidden by default. It appears and is visible as soon as the user …" at bounding box center [484, 181] width 273 height 43
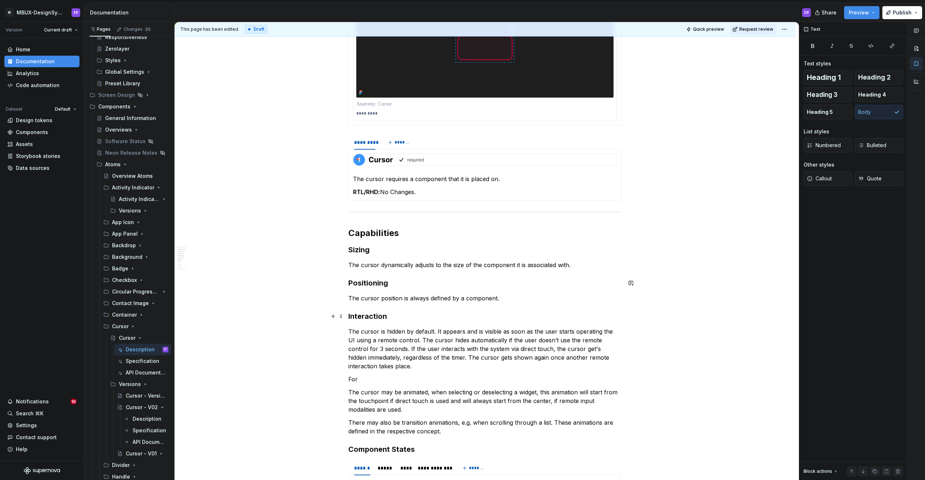
scroll to position [607, 0]
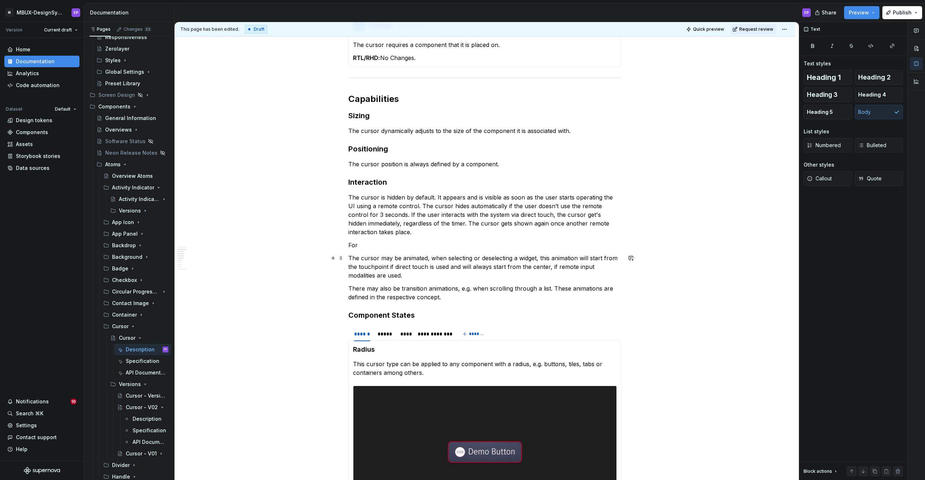
click at [444, 274] on p "The cursor may be animated, when selecting or deselecting a widget, this animat…" at bounding box center [484, 267] width 273 height 26
click at [391, 215] on p "The cursor is hidden by default. It appears and is visible as soon as the user …" at bounding box center [484, 214] width 273 height 43
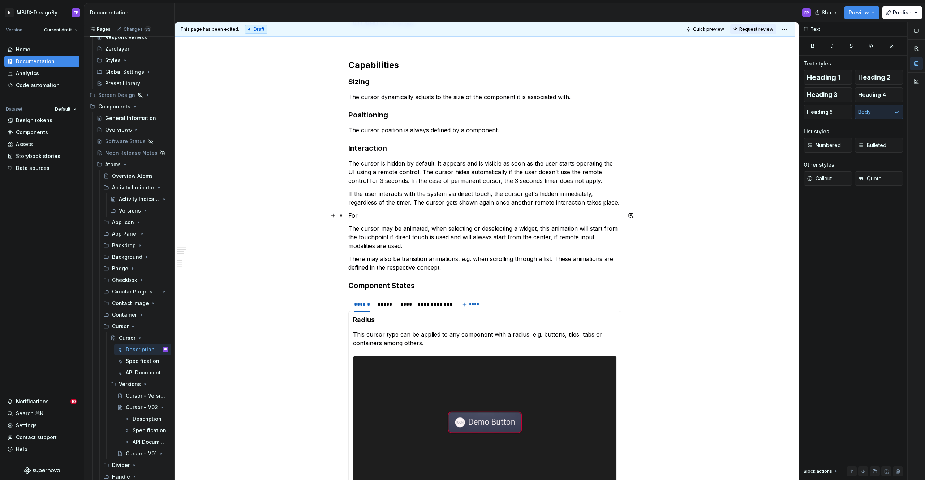
scroll to position [641, 0]
drag, startPoint x: 618, startPoint y: 202, endPoint x: 629, endPoint y: 202, distance: 11.2
click at [618, 202] on p "If the user interacts with the system via direct touch, the cursor get's hidden…" at bounding box center [484, 197] width 273 height 17
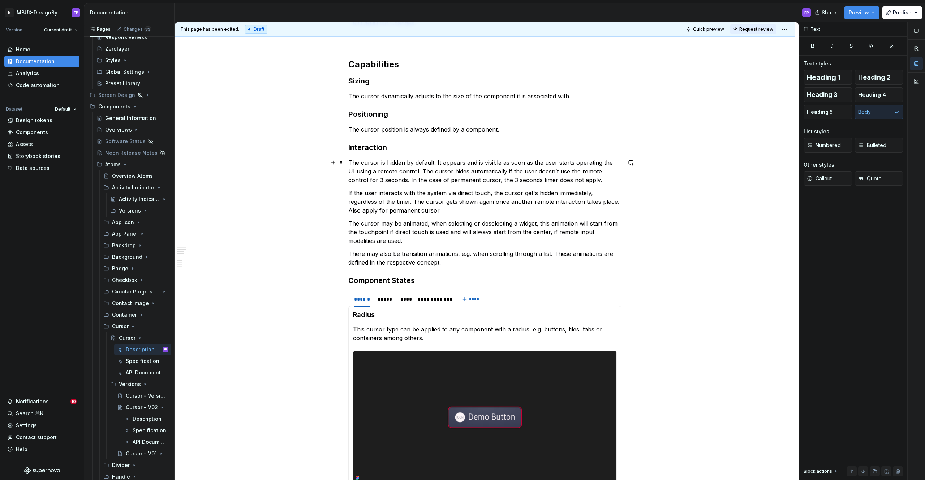
click at [429, 180] on p "The cursor is hidden by default. It appears and is visible as soon as the user …" at bounding box center [484, 171] width 273 height 26
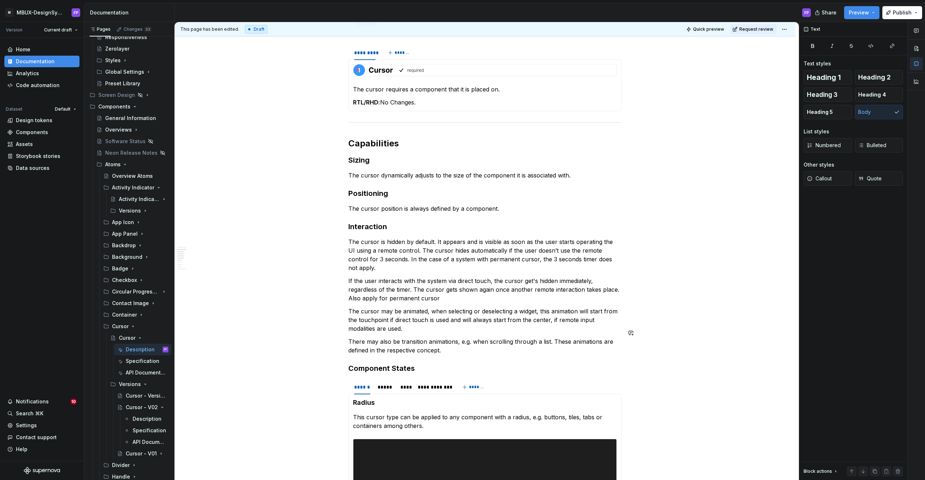
scroll to position [564, 0]
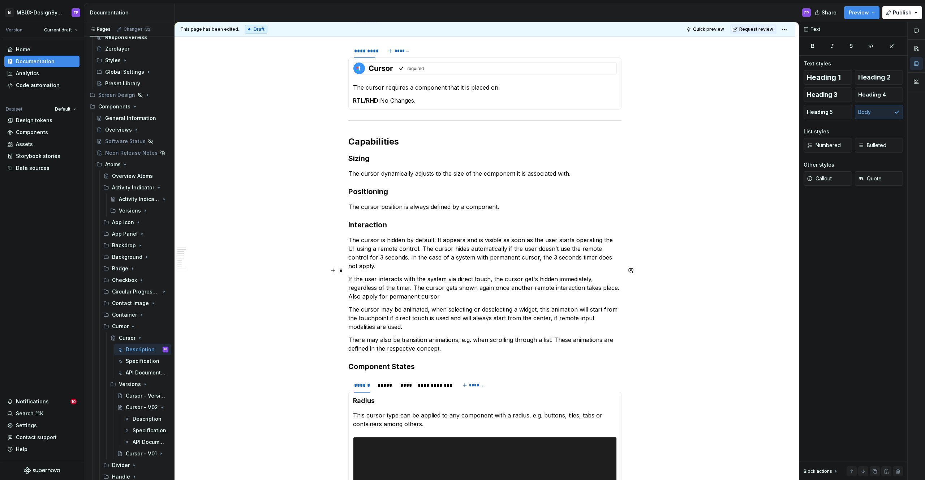
click at [468, 287] on p "If the user interacts with the system via direct touch, the cursor get's hidden…" at bounding box center [484, 288] width 273 height 26
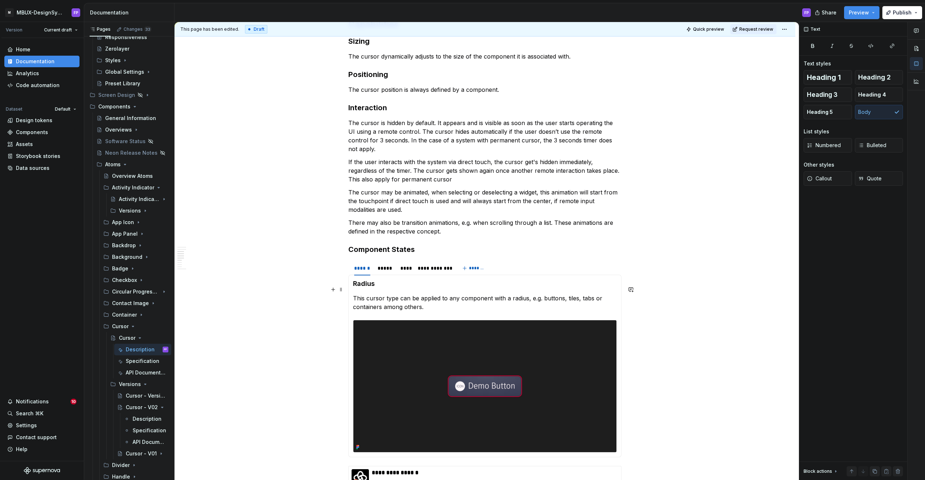
scroll to position [539, 0]
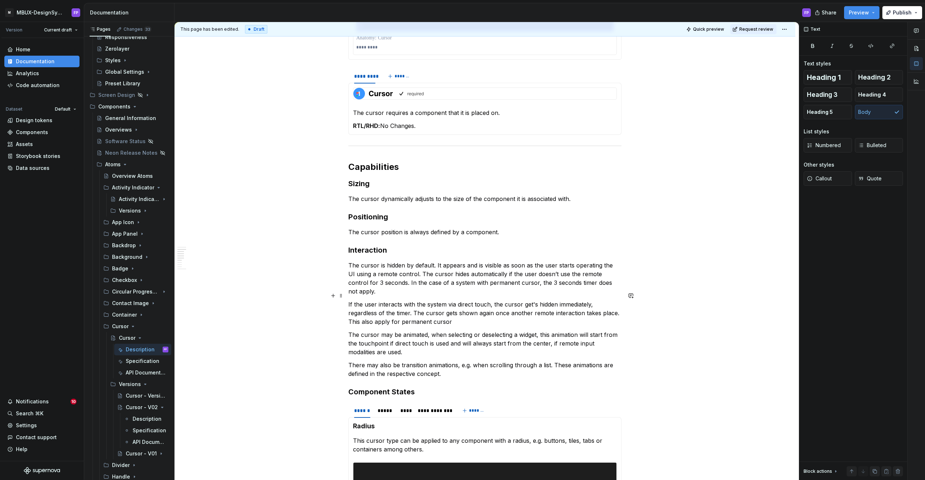
click at [468, 311] on p "If the user interacts with the system via direct touch, the cursor get's hidden…" at bounding box center [484, 313] width 273 height 26
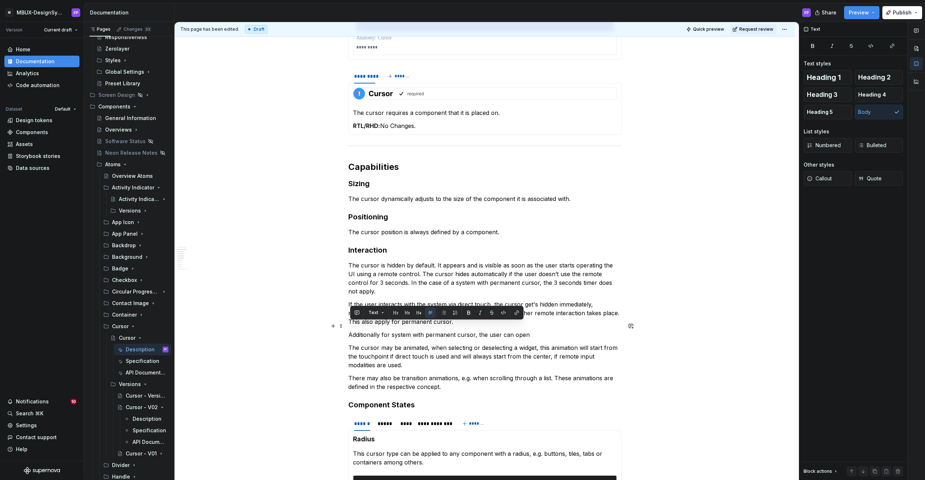
drag, startPoint x: 540, startPoint y: 325, endPoint x: 485, endPoint y: 323, distance: 55.7
click at [488, 330] on p "Additionally for system with permanent cursor, the user can open" at bounding box center [484, 334] width 273 height 9
click at [485, 330] on p "Additionally for system with permanent cursor, the user can open" at bounding box center [484, 334] width 273 height 9
click at [489, 330] on p "Additionally for system with permanent cursor, the user can open" at bounding box center [484, 334] width 273 height 9
click at [478, 330] on p "Additionally for system with permanent cursor, the user can open" at bounding box center [484, 334] width 273 height 9
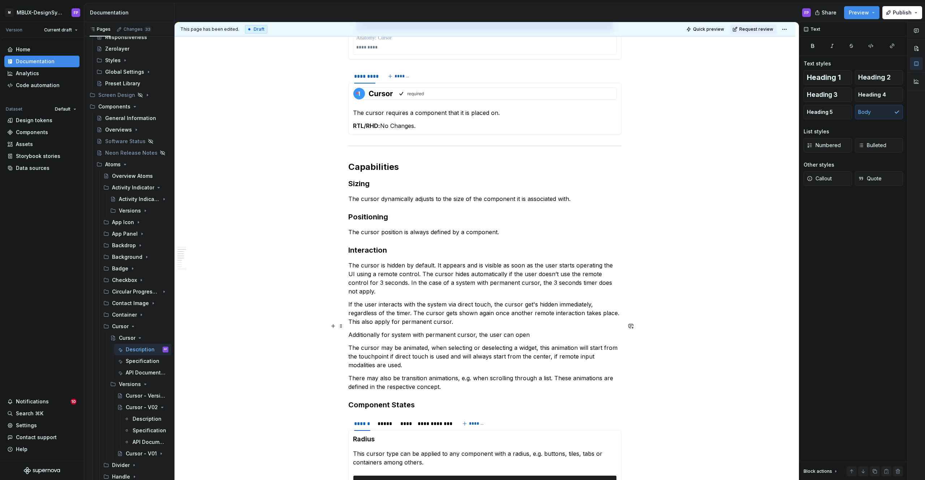
drag, startPoint x: 480, startPoint y: 326, endPoint x: 534, endPoint y: 327, distance: 53.9
click at [534, 330] on p "Additionally for system with permanent cursor, the user can open" at bounding box center [484, 334] width 273 height 9
drag, startPoint x: 534, startPoint y: 327, endPoint x: 480, endPoint y: 328, distance: 53.5
click at [480, 330] on p "Additionally for system with permanent cursor, the user can open" at bounding box center [484, 334] width 273 height 9
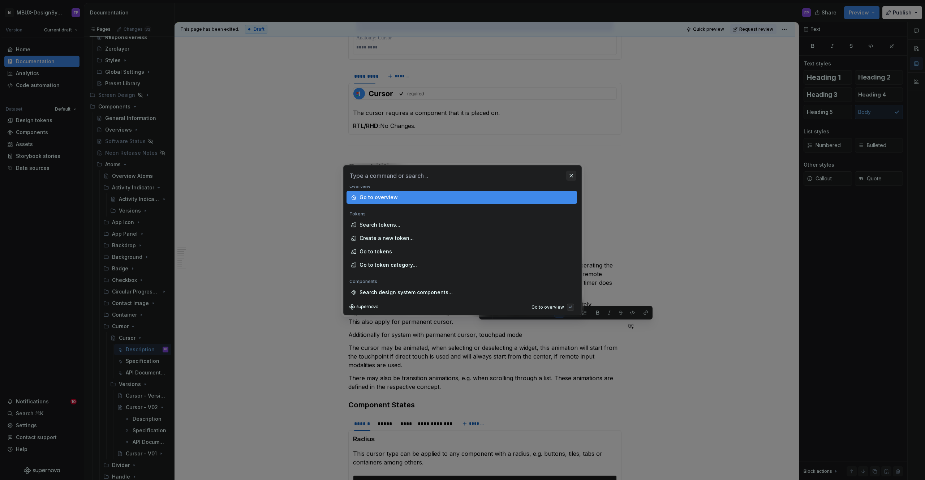
scroll to position [6, 0]
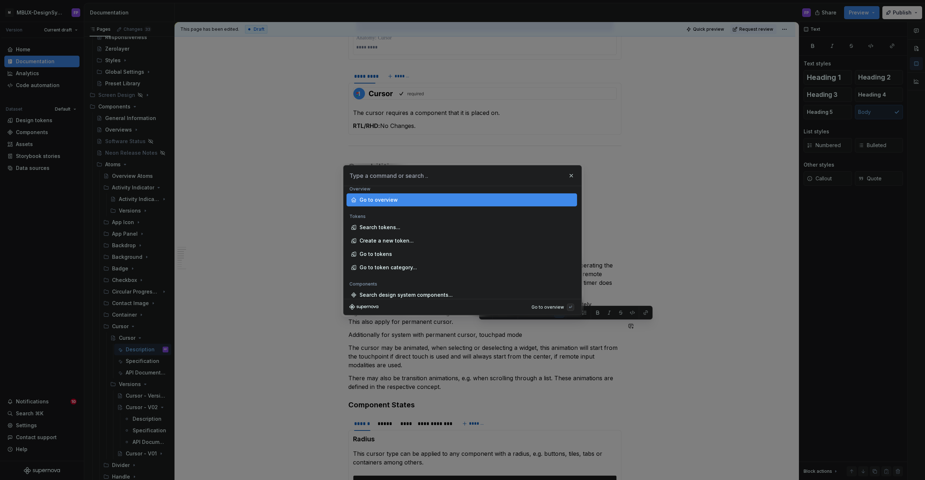
drag, startPoint x: 571, startPoint y: 175, endPoint x: 570, endPoint y: 201, distance: 25.7
click at [571, 176] on button "button" at bounding box center [571, 176] width 10 height 10
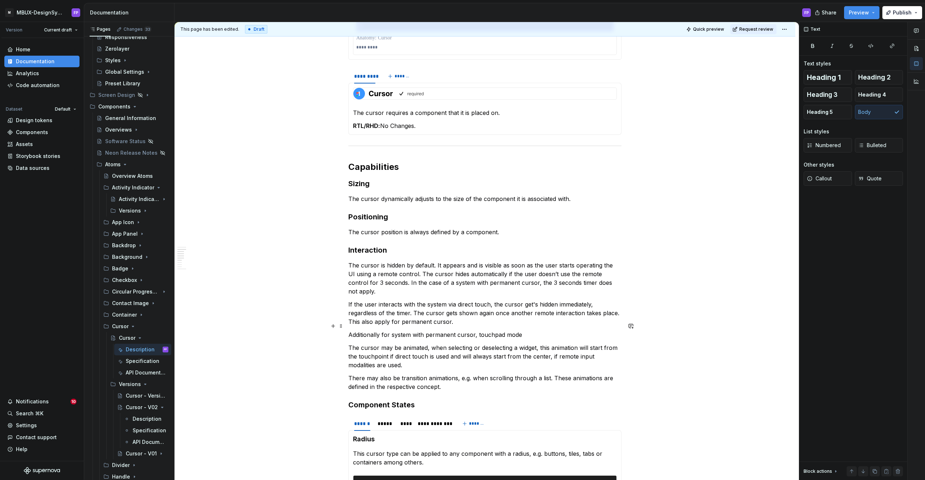
click at [523, 330] on p "Additionally for system with permanent cursor, touchpad mode" at bounding box center [484, 334] width 273 height 9
drag, startPoint x: 528, startPoint y: 328, endPoint x: 480, endPoint y: 327, distance: 48.1
click at [480, 330] on p "Additionally for system with permanent cursor, touchpad mode" at bounding box center [484, 334] width 273 height 9
click at [388, 338] on p "Additionally for system with permanent cursor, touchpad mode also affect the vi…" at bounding box center [484, 335] width 273 height 9
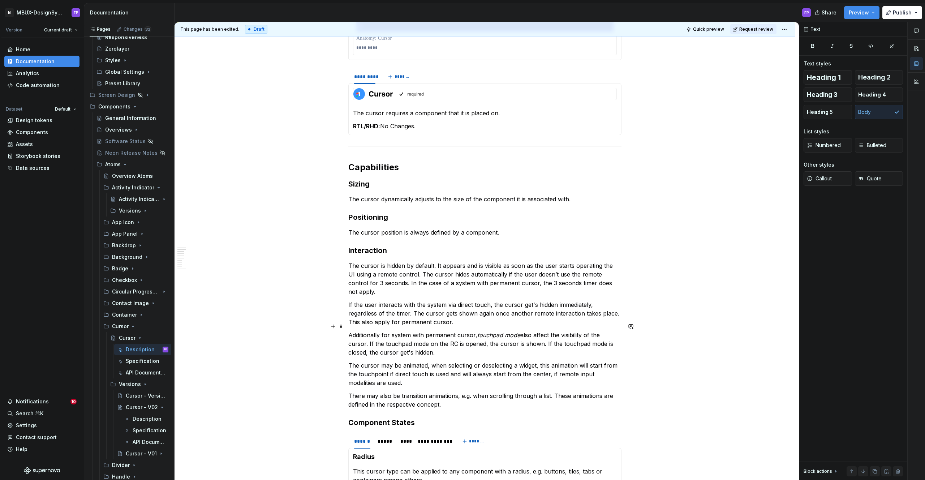
click at [456, 335] on p "Additionally for system with permanent cursor, touchpad mode also affect the vi…" at bounding box center [484, 344] width 273 height 26
drag, startPoint x: 468, startPoint y: 343, endPoint x: 574, endPoint y: 334, distance: 106.3
click at [574, 334] on p "Additionally for system with permanent cursor, touchpad mode also affect the vi…" at bounding box center [484, 344] width 273 height 26
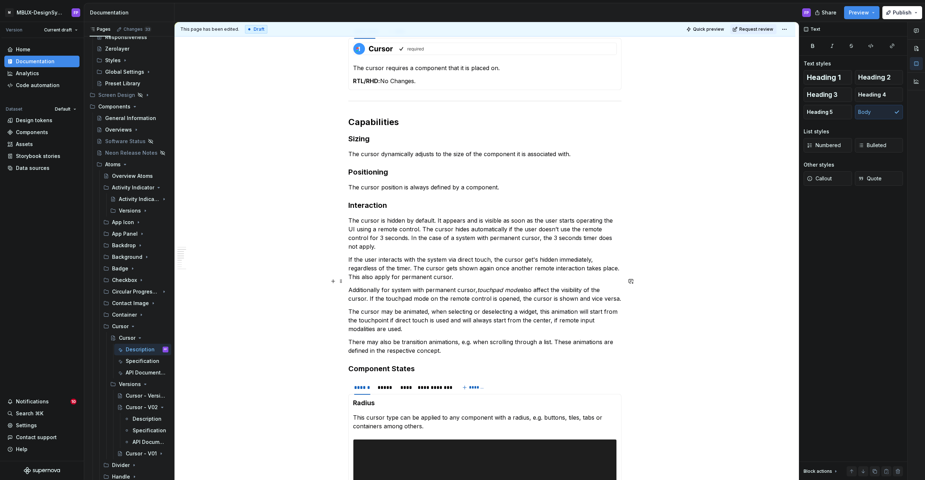
scroll to position [586, 0]
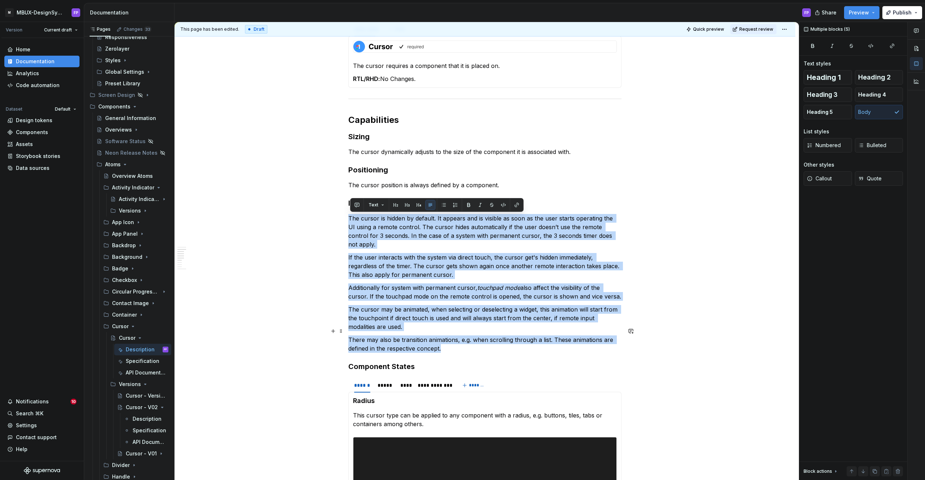
drag, startPoint x: 351, startPoint y: 219, endPoint x: 581, endPoint y: 343, distance: 261.5
click at [581, 343] on div "**********" at bounding box center [484, 220] width 273 height 1288
copy div "Lor ipsumd si ametco ad elitsed. Do eiusmod tem in utlabor et dolo ma ali enim …"
click at [566, 307] on p "The cursor may be animated, when selecting or deselecting a widget, this animat…" at bounding box center [484, 318] width 273 height 26
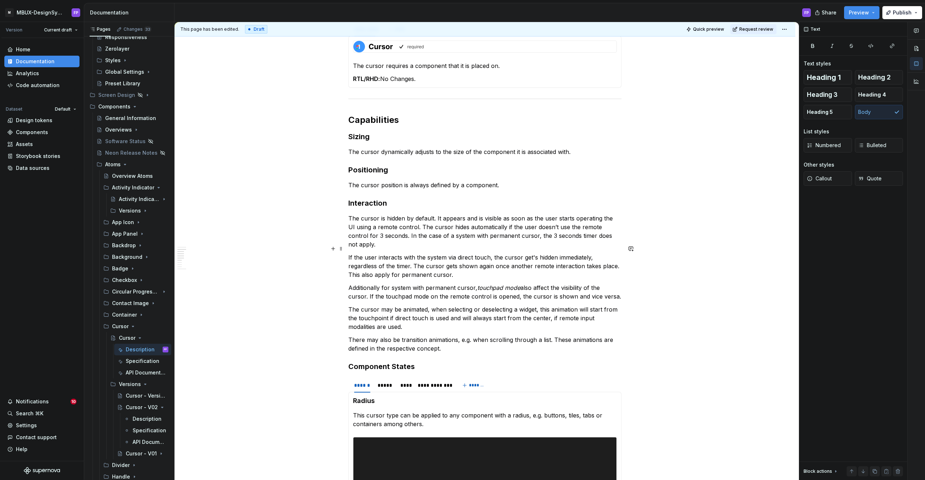
click at [388, 266] on p "If the user interacts with the system via direct touch, the cursor get's hidden…" at bounding box center [484, 266] width 273 height 26
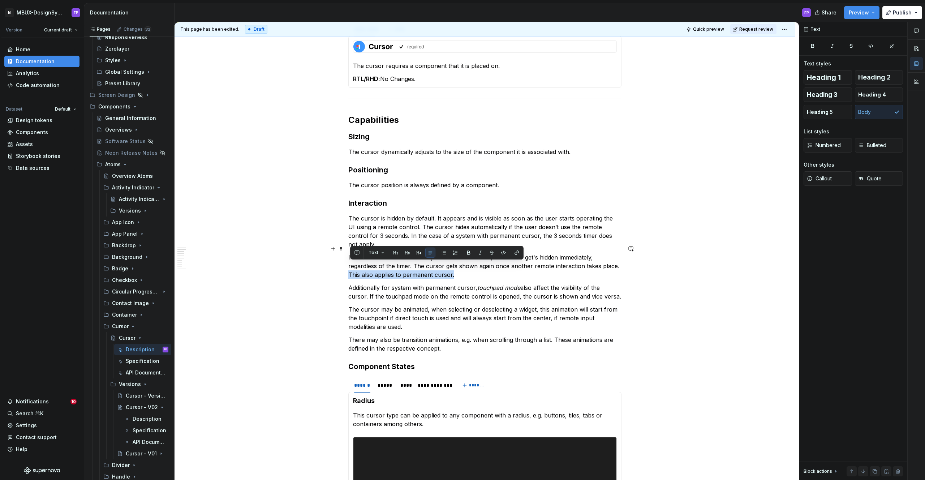
drag, startPoint x: 351, startPoint y: 266, endPoint x: 458, endPoint y: 265, distance: 107.3
click at [458, 265] on p "If the user interacts with the system via direct touch, the cursor get's hidden…" at bounding box center [484, 266] width 273 height 26
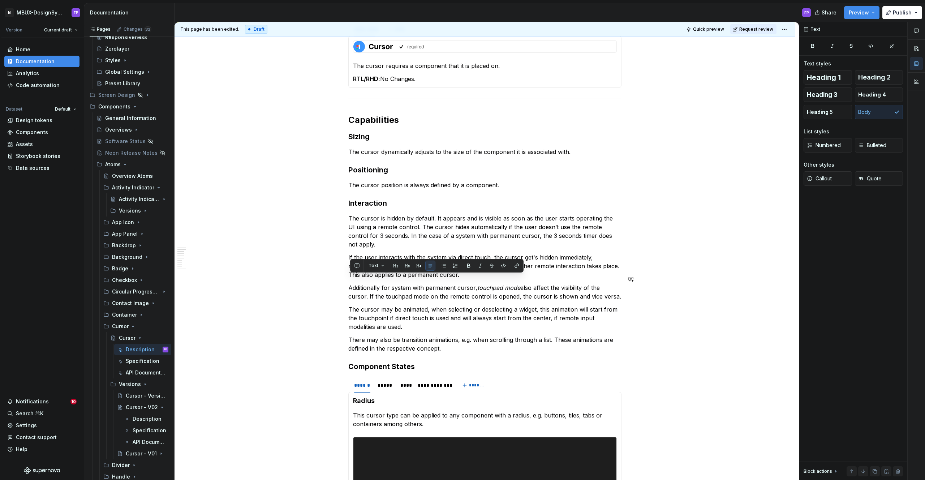
drag, startPoint x: 351, startPoint y: 279, endPoint x: 618, endPoint y: 284, distance: 267.5
click at [618, 284] on p "Additionally for system with permanent cursor, touchpad mode also affect the vi…" at bounding box center [484, 291] width 273 height 17
click at [382, 283] on p "Additionally for system with permanent cursor, touchpad mode also affect the vi…" at bounding box center [484, 291] width 273 height 17
click at [473, 259] on p "If the user interacts with the system via direct touch, the cursor get's hidden…" at bounding box center [484, 266] width 273 height 26
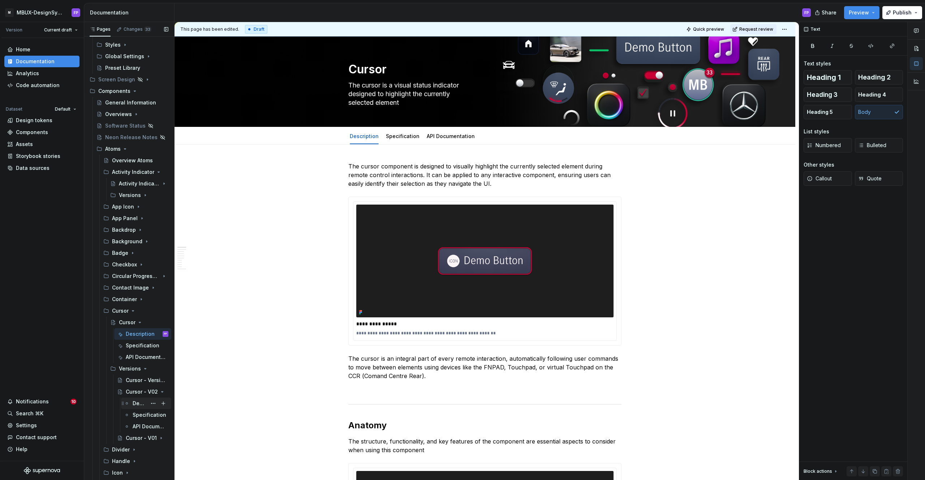
scroll to position [164, 0]
click at [133, 375] on div "Cursor - Versions" at bounding box center [147, 380] width 43 height 10
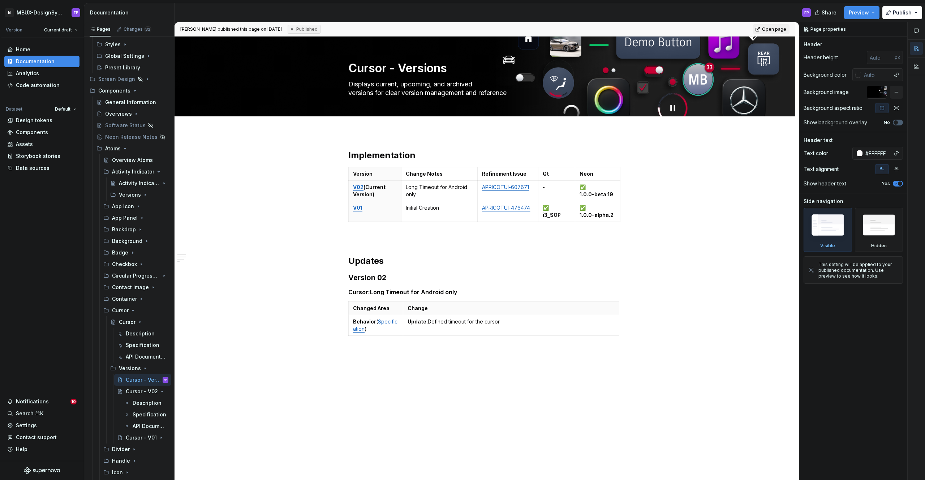
drag, startPoint x: 142, startPoint y: 391, endPoint x: 346, endPoint y: 288, distance: 228.9
click at [159, 391] on icon "Page tree" at bounding box center [162, 391] width 6 height 6
type textarea "*"
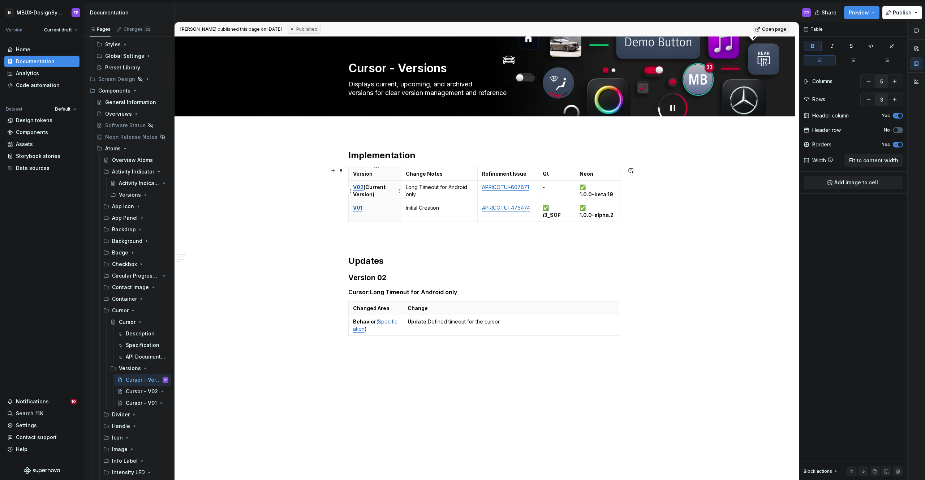
drag, startPoint x: 375, startPoint y: 194, endPoint x: 362, endPoint y: 194, distance: 13.0
click at [375, 194] on p "V02 (Current Version)" at bounding box center [375, 191] width 44 height 14
click at [349, 191] on html "M MBUX-DesignSystem FP Version Current draft Home Documentation Analytics Code …" at bounding box center [462, 240] width 925 height 480
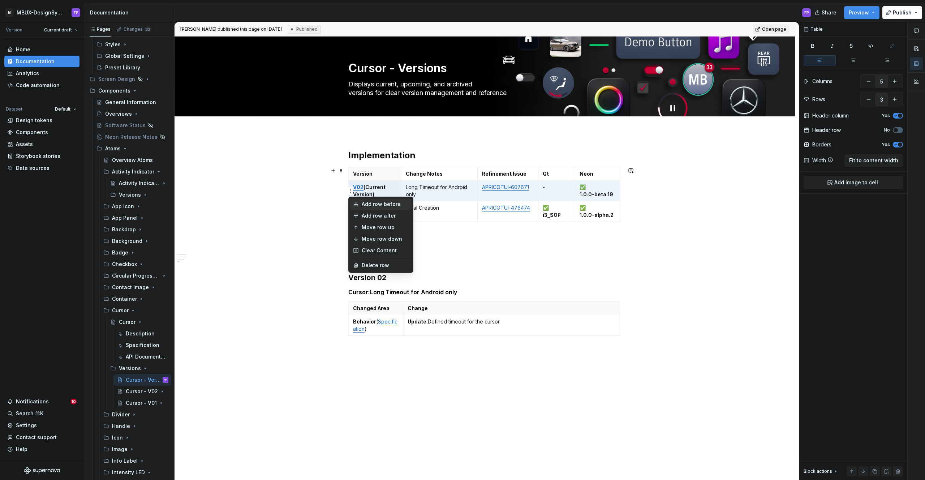
click at [363, 203] on div "Add row before" at bounding box center [385, 204] width 47 height 7
type input "4"
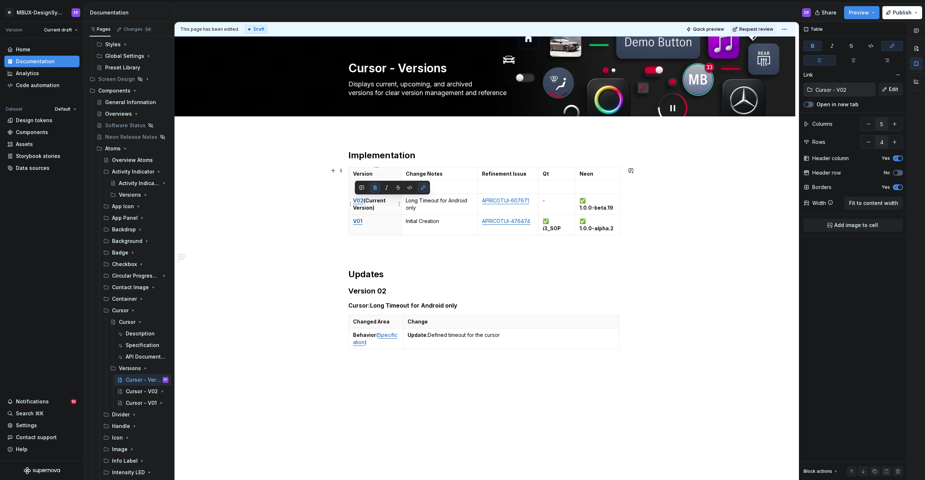
drag, startPoint x: 378, startPoint y: 206, endPoint x: 356, endPoint y: 200, distance: 23.7
click at [356, 200] on p "V02 (Current Version)" at bounding box center [375, 204] width 44 height 14
copy p "V02 (Current Version)"
click at [327, 186] on div "Implementation Version Change Notes Refinement Issue Qt Neon V02 (Current Versi…" at bounding box center [485, 318] width 621 height 372
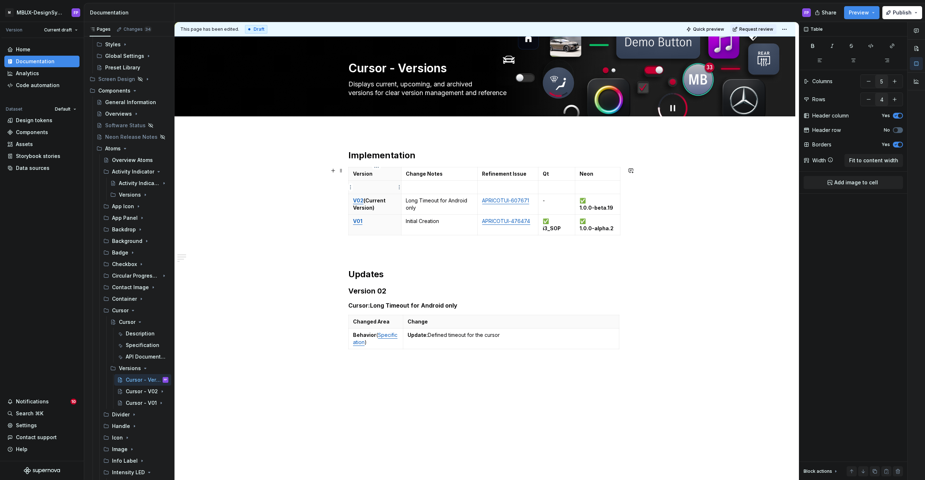
click at [361, 188] on p at bounding box center [375, 187] width 44 height 7
paste div
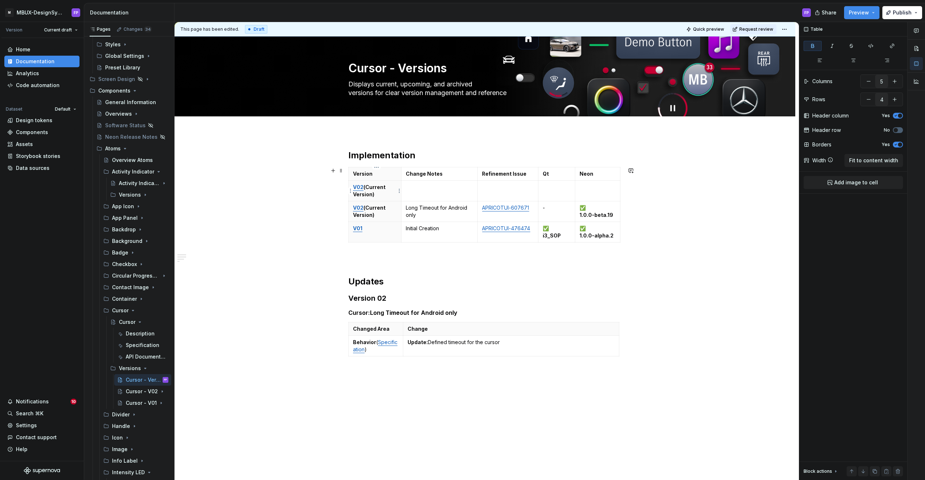
drag, startPoint x: 364, startPoint y: 187, endPoint x: 373, endPoint y: 187, distance: 9.0
click at [365, 187] on p "V02 (Current Version)" at bounding box center [375, 191] width 44 height 14
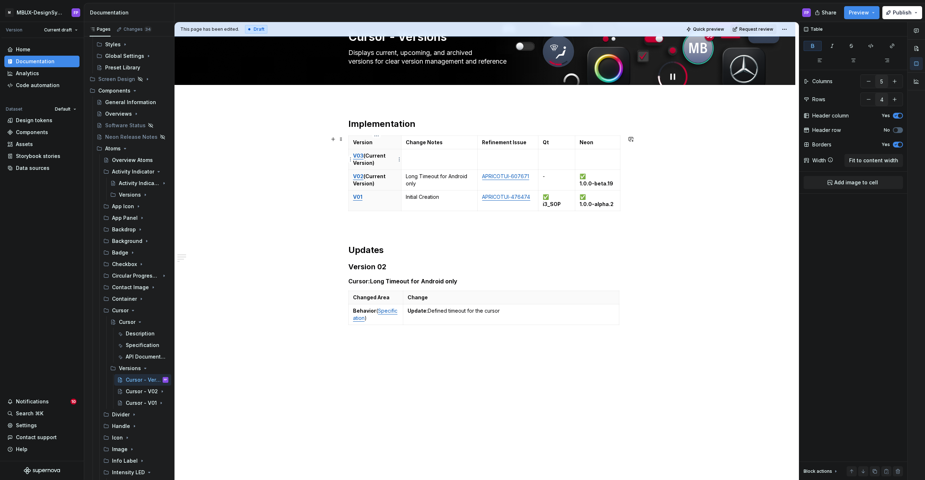
click at [379, 155] on strong "(Current Version)" at bounding box center [370, 159] width 34 height 13
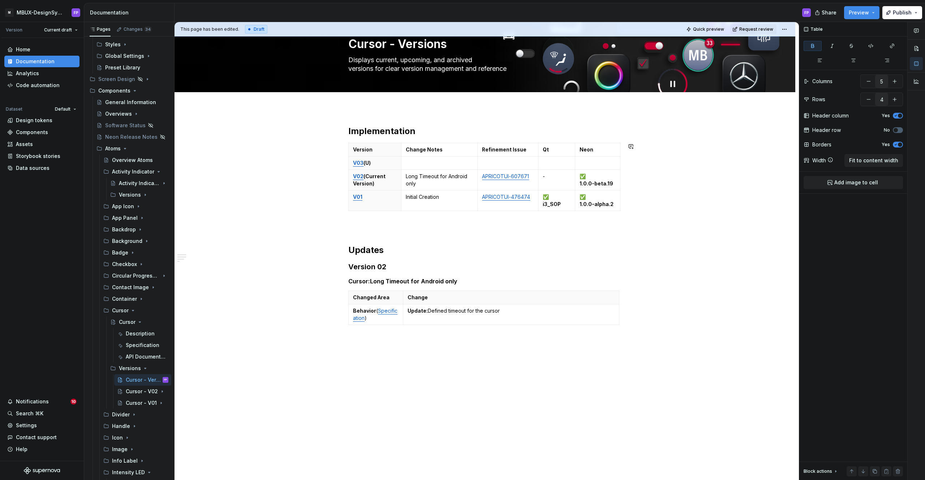
scroll to position [24, 0]
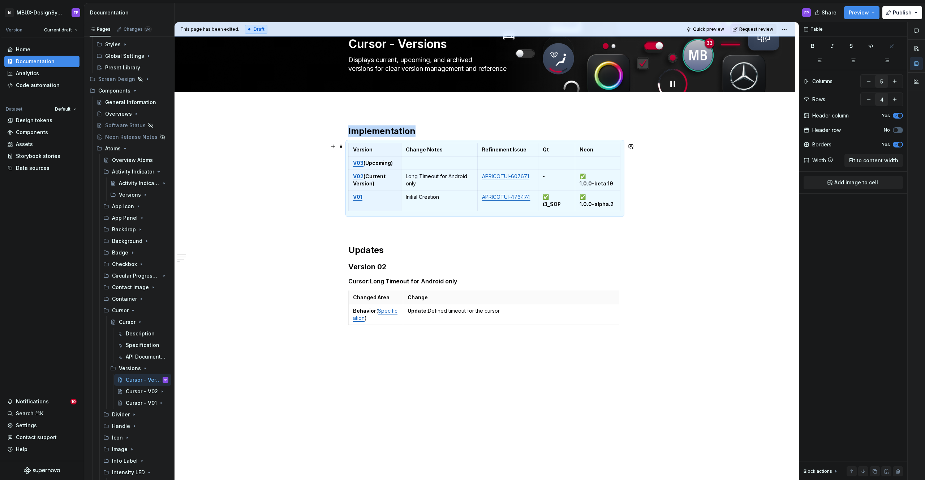
click at [324, 173] on div "Implementation Version Change Notes Refinement Issue Qt Neon V03 (Upcoming) V02…" at bounding box center [485, 294] width 621 height 372
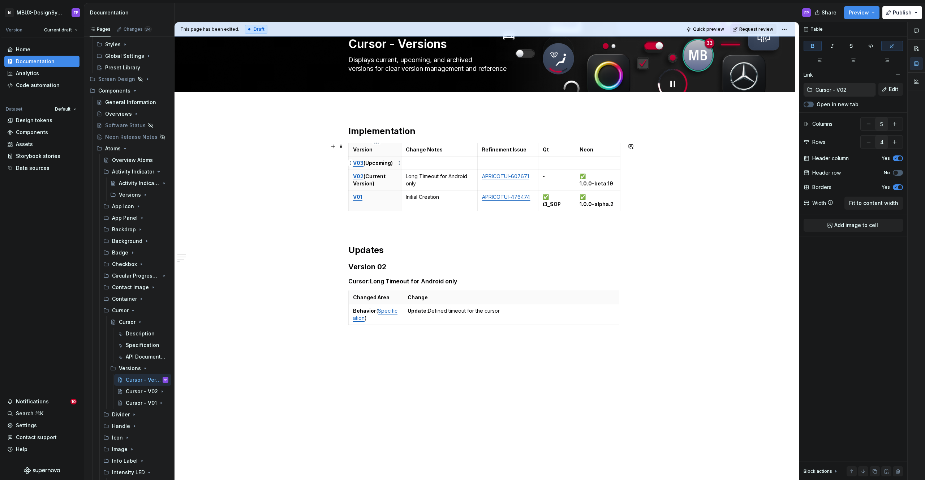
click at [362, 164] on strong "V03" at bounding box center [358, 163] width 10 height 6
click at [892, 89] on span "Edit" at bounding box center [893, 89] width 9 height 7
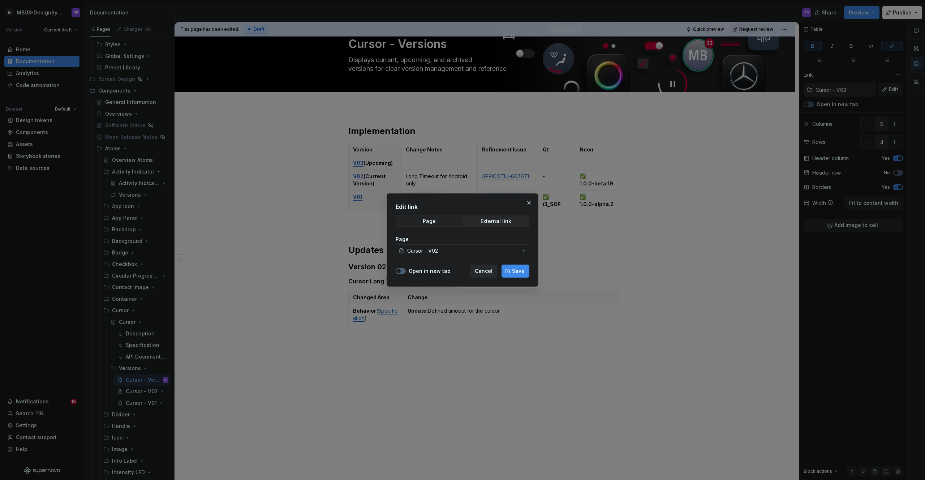
drag, startPoint x: 437, startPoint y: 250, endPoint x: 442, endPoint y: 244, distance: 7.7
click at [437, 250] on span "Cursor - V02" at bounding box center [422, 250] width 31 height 7
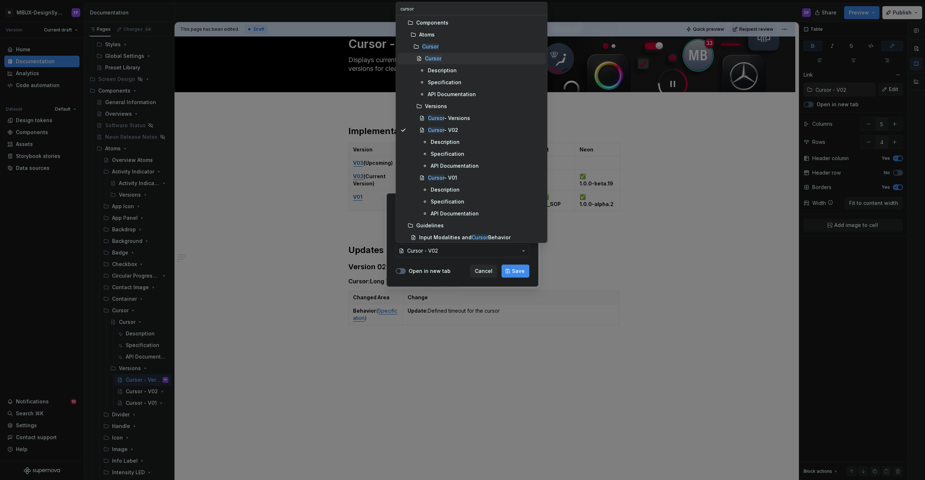
type input "cursor"
click at [448, 58] on div "Cursor" at bounding box center [484, 58] width 118 height 7
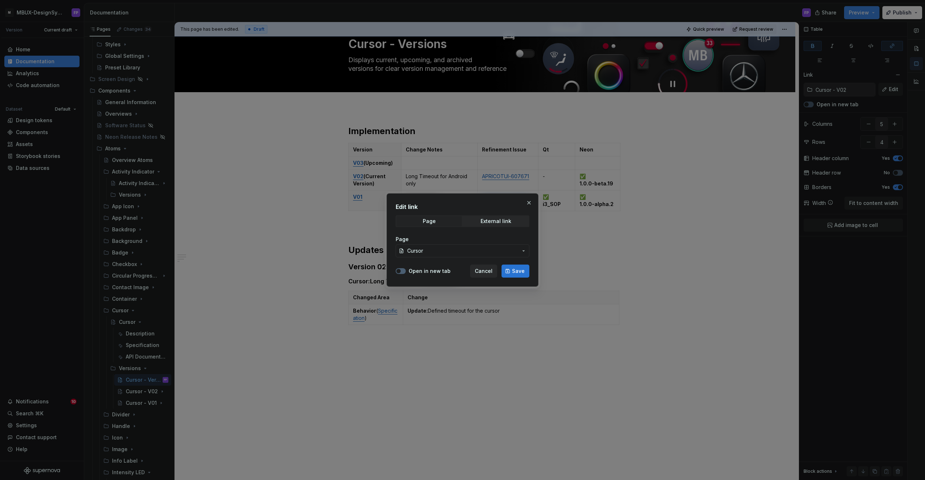
click at [518, 271] on span "Save" at bounding box center [518, 270] width 13 height 7
type input "Cursor"
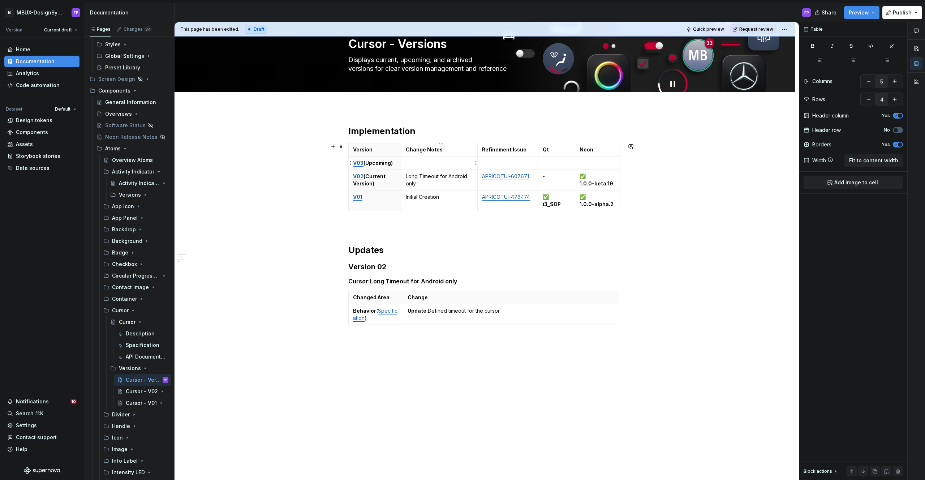
click at [420, 167] on td at bounding box center [439, 162] width 77 height 13
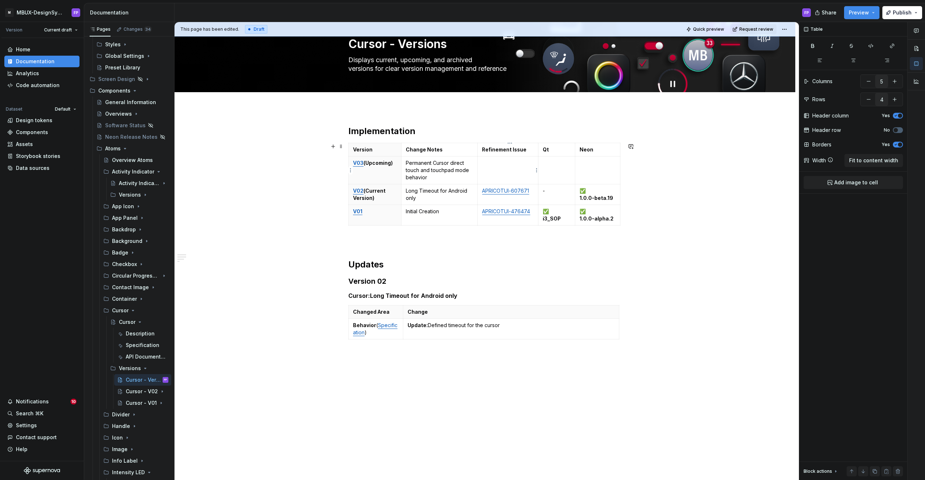
click at [495, 164] on p at bounding box center [508, 162] width 52 height 7
click at [508, 175] on td at bounding box center [508, 170] width 61 height 28
click at [517, 163] on p at bounding box center [508, 162] width 52 height 7
drag, startPoint x: 433, startPoint y: 176, endPoint x: 409, endPoint y: 163, distance: 27.0
click at [409, 163] on p "Permanent Cursor direct touch and touchpad mode behavior" at bounding box center [440, 170] width 68 height 22
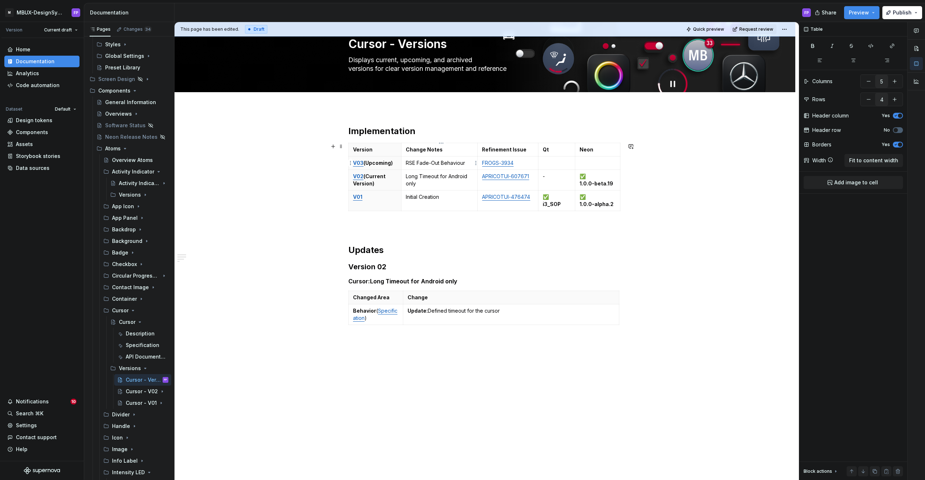
drag, startPoint x: 418, startPoint y: 163, endPoint x: 448, endPoint y: 162, distance: 30.7
click at [418, 163] on p "RSE Fade-Out Behaviour" at bounding box center [440, 162] width 68 height 7
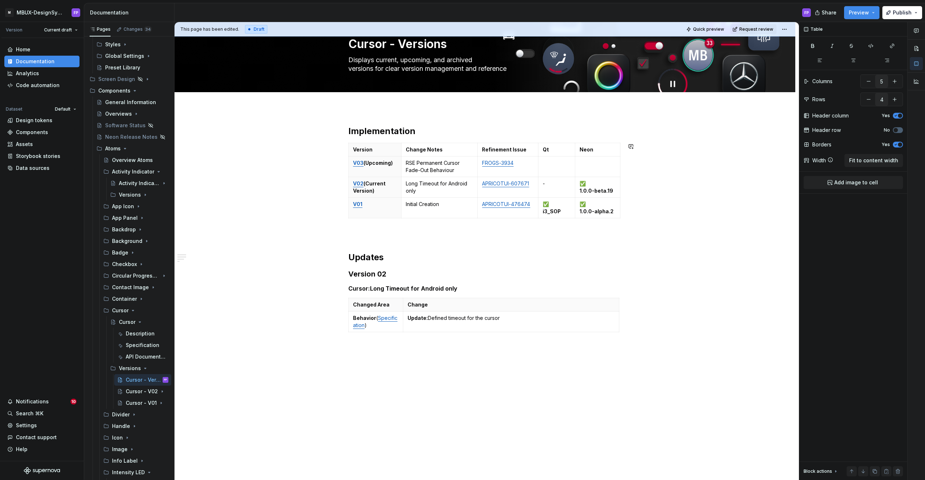
click at [753, 225] on div "Implementation Version Change Notes Refinement Issue Qt Neon V03 (Upcoming) RSE…" at bounding box center [485, 297] width 621 height 379
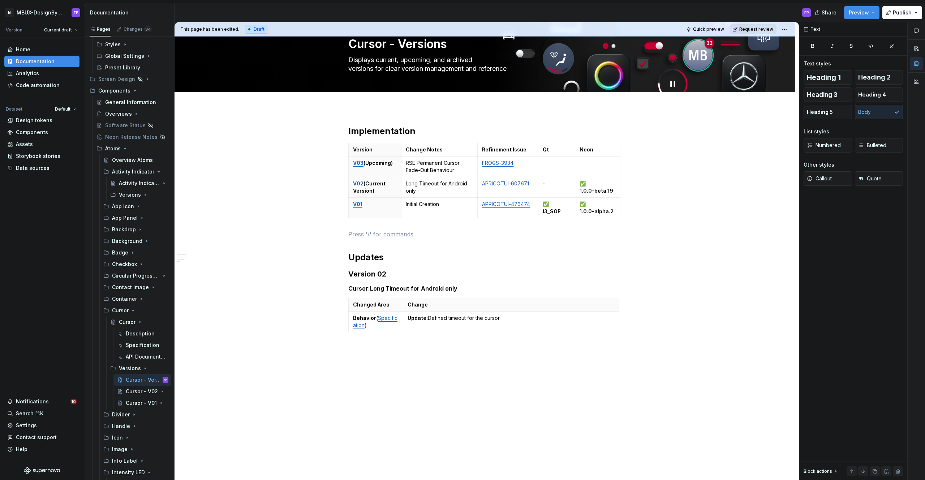
click at [762, 27] on span "Request review" at bounding box center [756, 29] width 34 height 6
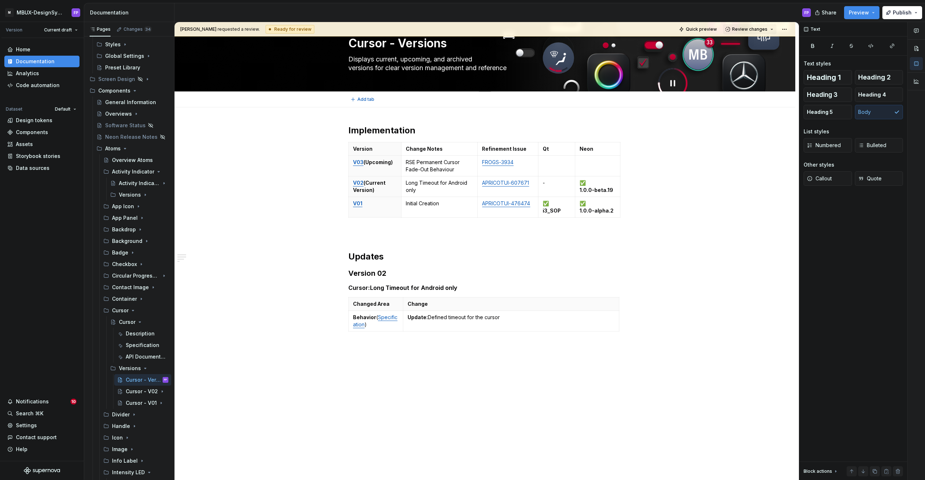
scroll to position [27, 0]
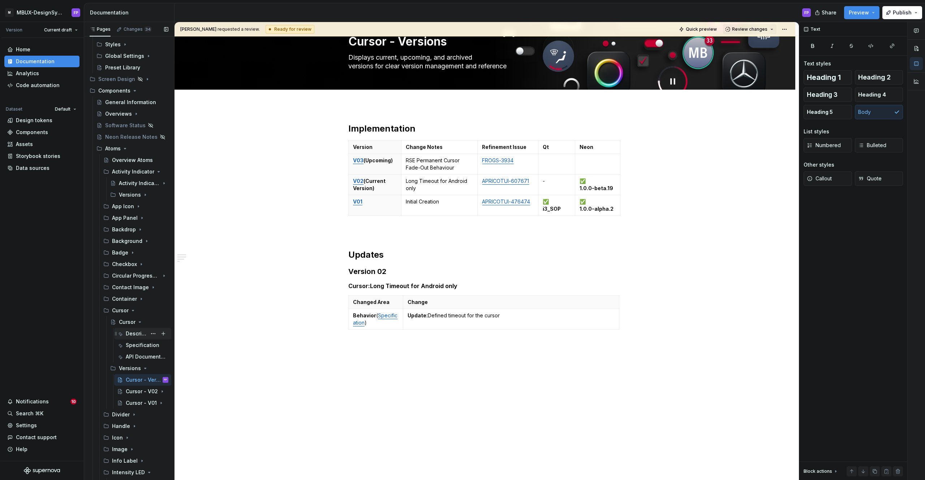
click at [134, 335] on div "Description" at bounding box center [136, 333] width 21 height 7
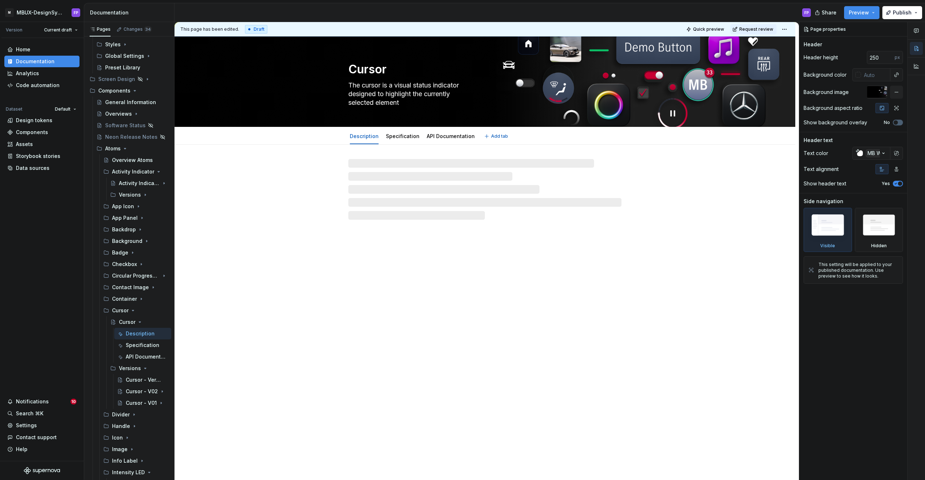
scroll to position [167, 0]
click at [748, 30] on span "Request review" at bounding box center [756, 29] width 34 height 6
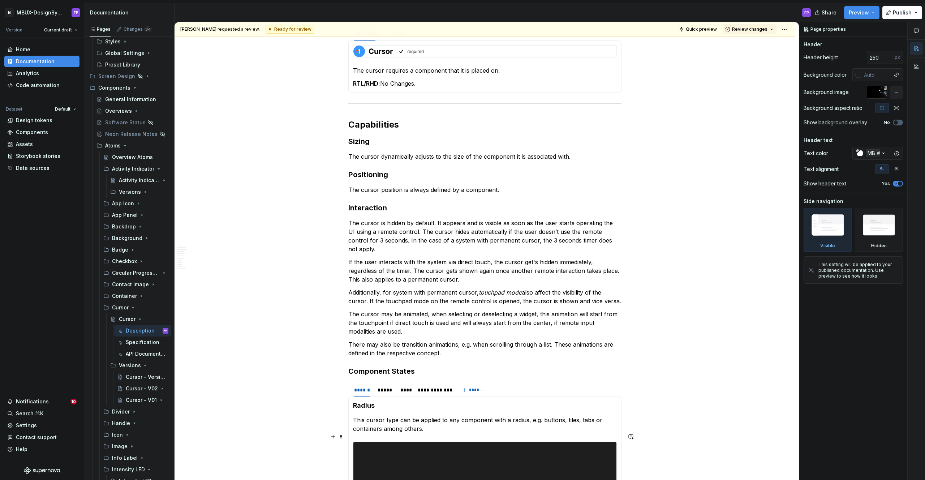
type textarea "*"
